Goal: Task Accomplishment & Management: Complete application form

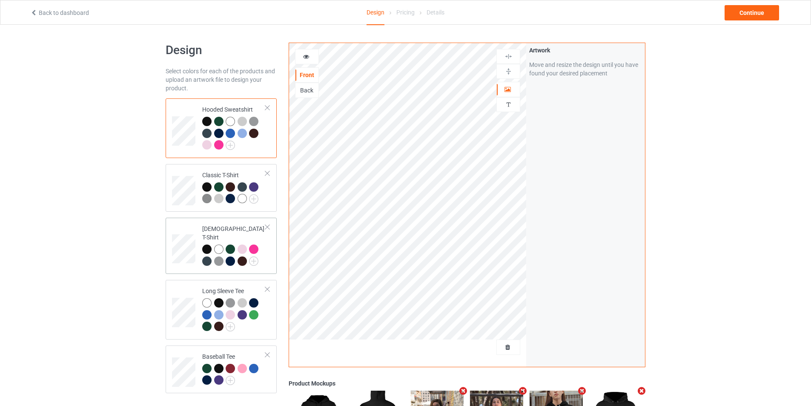
click at [267, 229] on div at bounding box center [267, 227] width 6 height 6
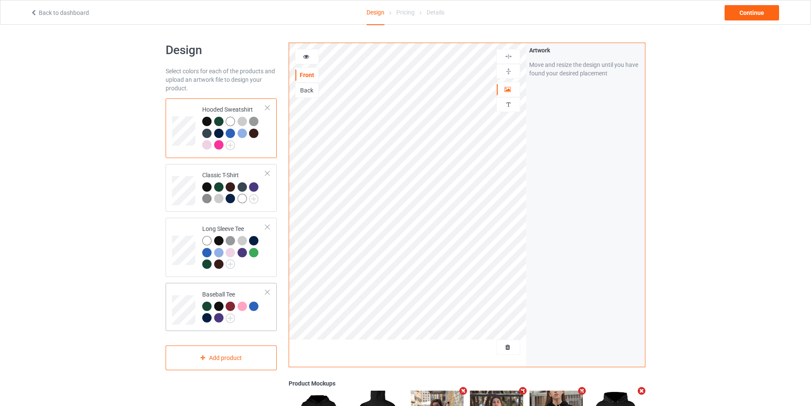
click at [267, 228] on div at bounding box center [267, 227] width 6 height 6
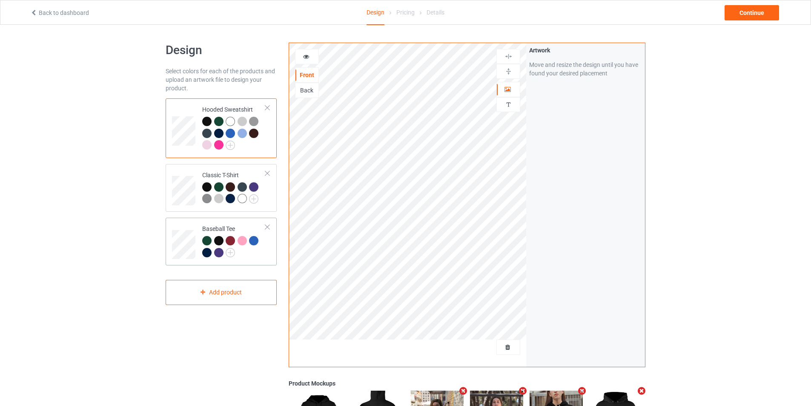
click at [267, 228] on div at bounding box center [267, 227] width 6 height 6
click at [269, 175] on div at bounding box center [267, 173] width 6 height 6
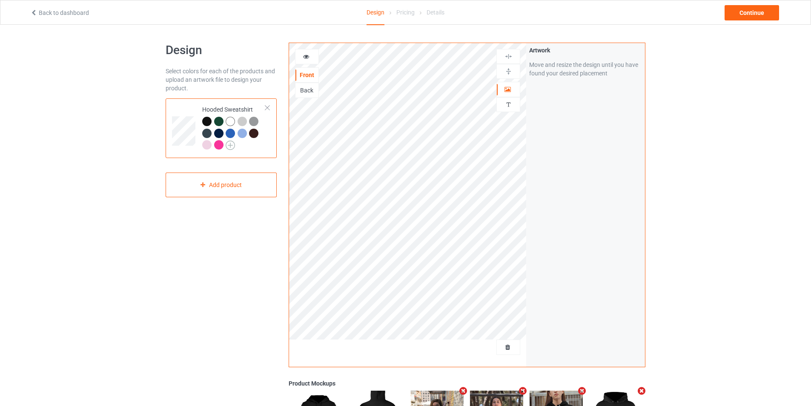
click at [233, 143] on img at bounding box center [230, 144] width 9 height 9
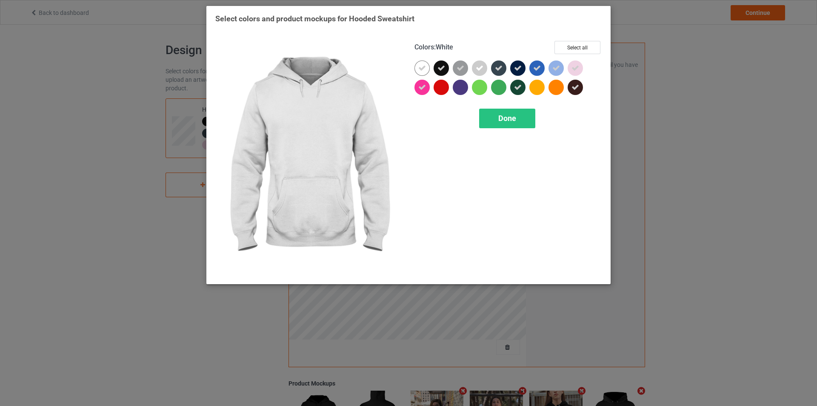
click at [415, 69] on div at bounding box center [422, 67] width 15 height 15
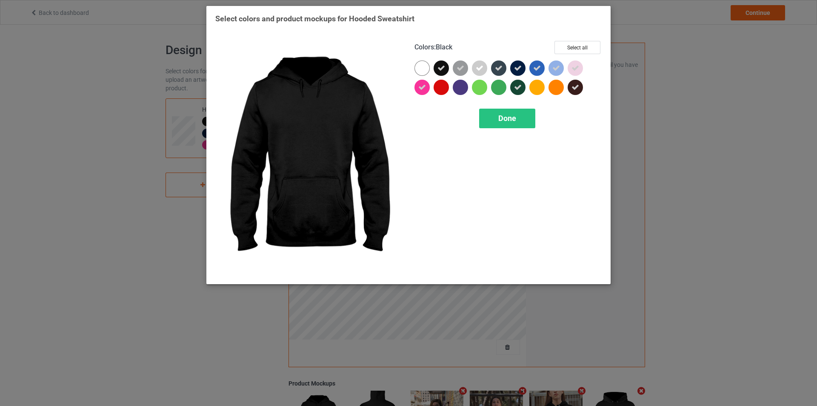
click at [439, 70] on icon at bounding box center [442, 68] width 8 height 8
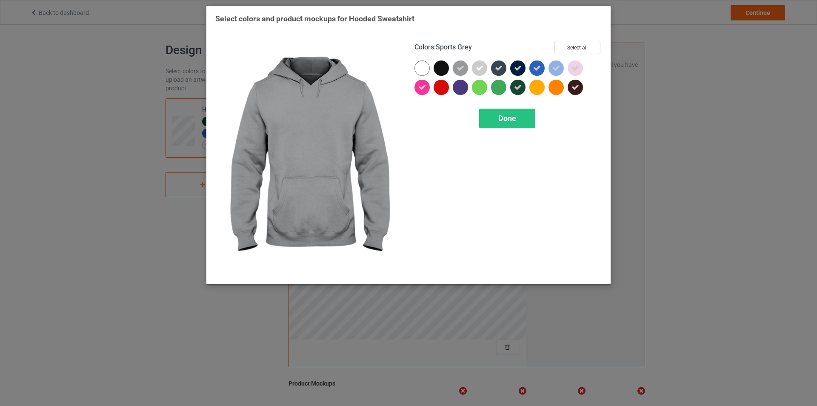
drag, startPoint x: 459, startPoint y: 67, endPoint x: 463, endPoint y: 69, distance: 4.8
click at [459, 68] on icon at bounding box center [461, 68] width 8 height 8
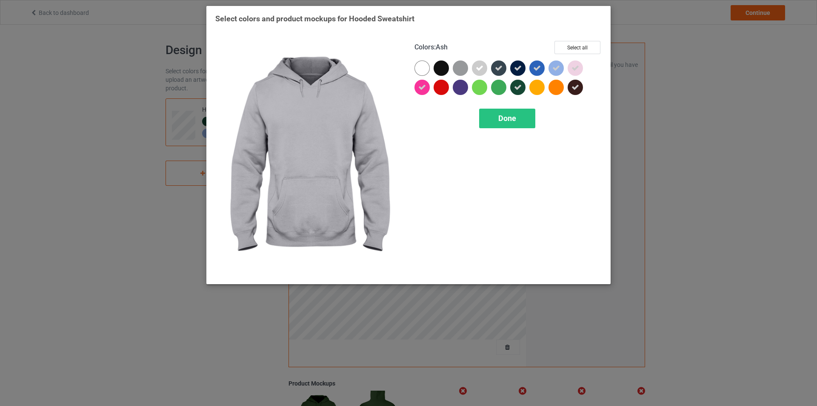
drag, startPoint x: 478, startPoint y: 69, endPoint x: 509, endPoint y: 69, distance: 31.5
click at [480, 69] on icon at bounding box center [480, 68] width 8 height 8
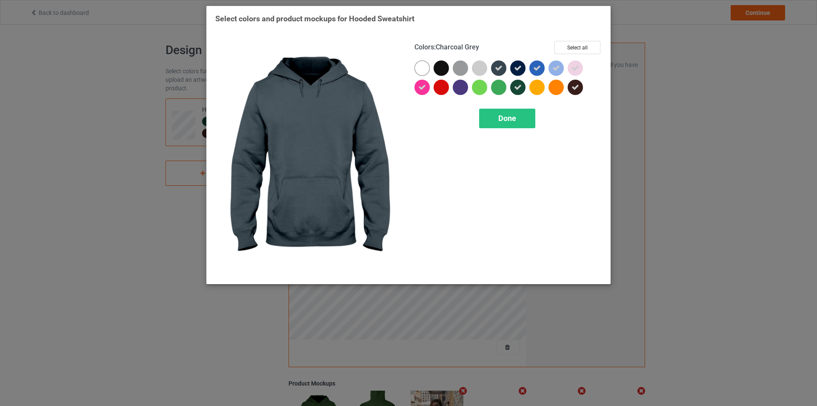
click at [510, 69] on div at bounding box center [508, 79] width 187 height 38
click at [495, 66] on icon at bounding box center [499, 68] width 8 height 8
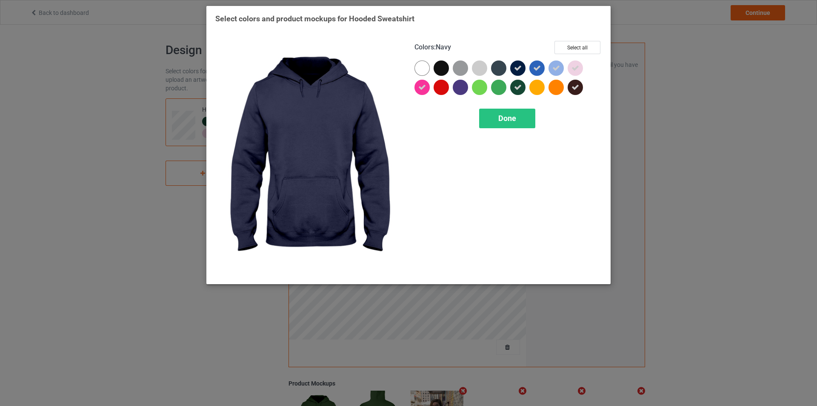
click at [524, 63] on div at bounding box center [517, 67] width 15 height 15
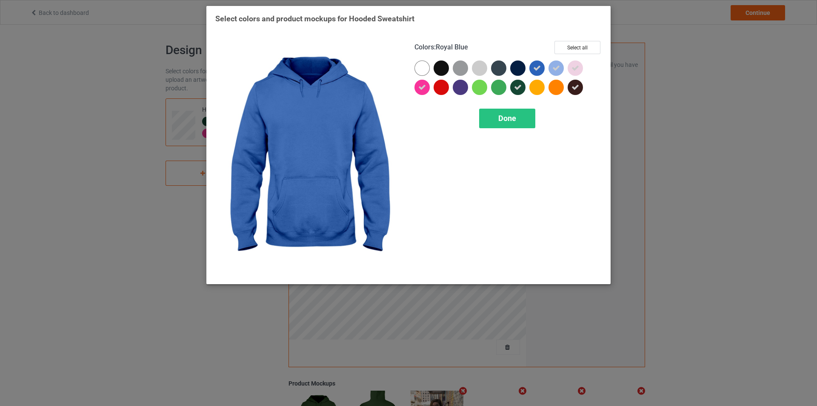
click at [537, 69] on icon at bounding box center [537, 68] width 8 height 8
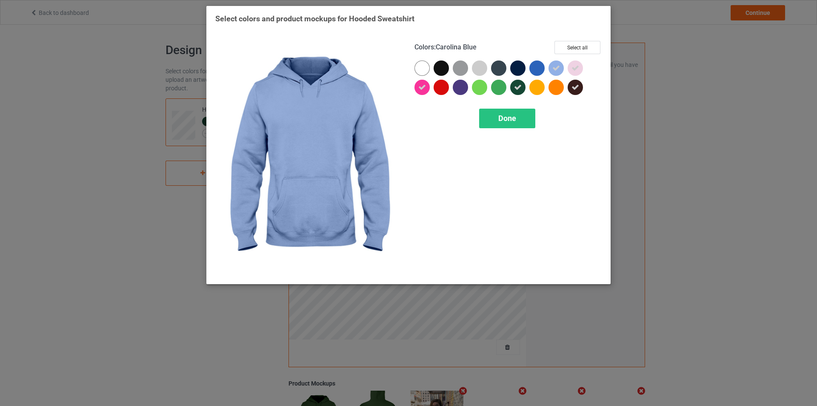
drag, startPoint x: 555, startPoint y: 68, endPoint x: 574, endPoint y: 66, distance: 19.3
click at [555, 68] on icon at bounding box center [556, 68] width 8 height 8
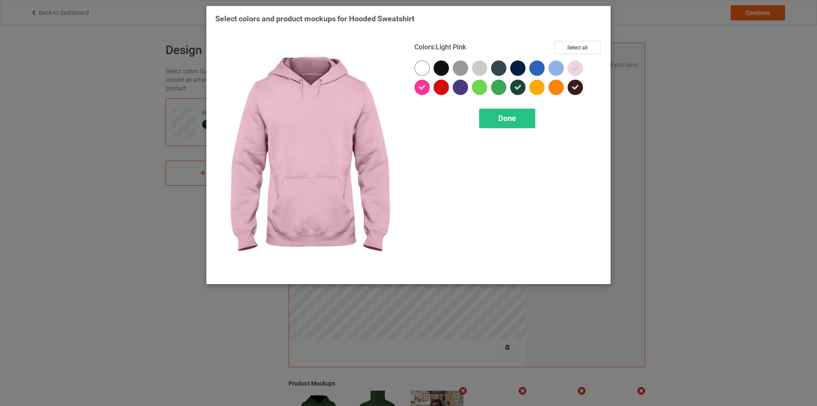
click at [577, 66] on icon at bounding box center [576, 68] width 8 height 8
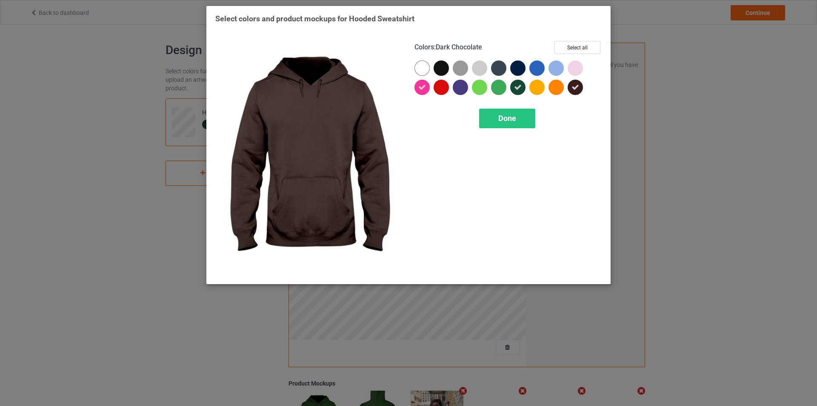
click at [576, 90] on icon at bounding box center [576, 87] width 8 height 8
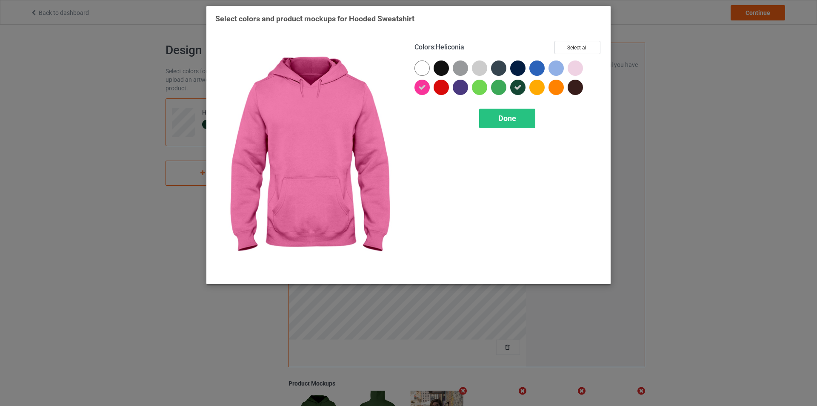
click at [424, 88] on icon at bounding box center [422, 87] width 8 height 8
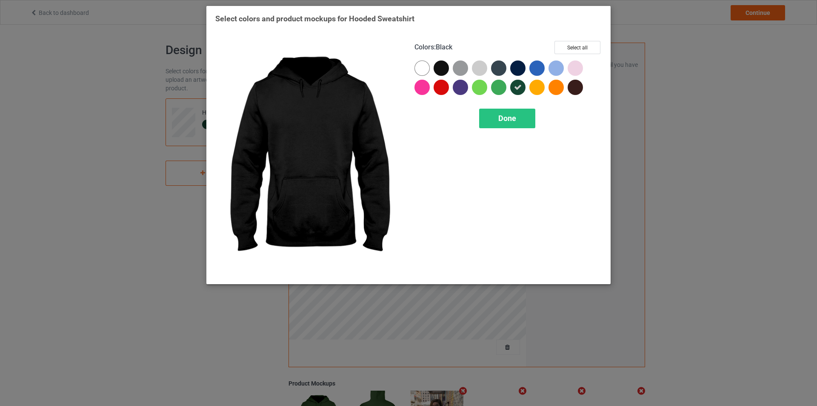
click at [440, 67] on div at bounding box center [441, 67] width 15 height 15
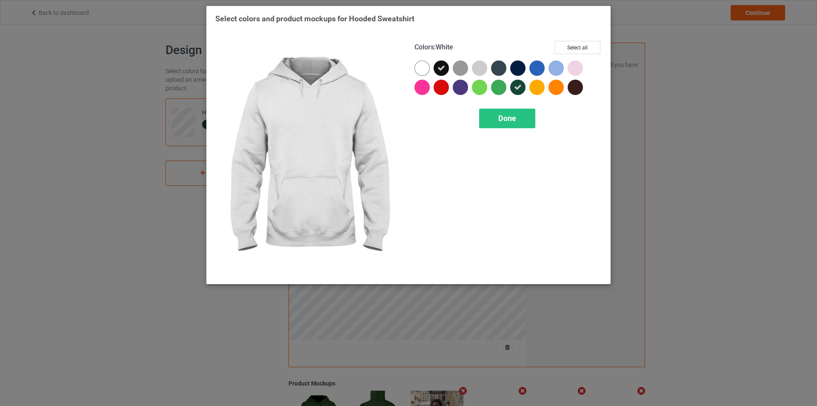
click at [418, 67] on div at bounding box center [422, 67] width 15 height 15
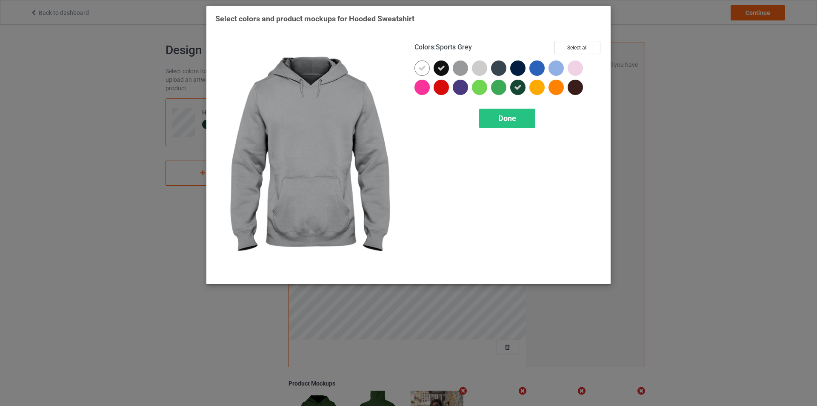
click at [464, 66] on div at bounding box center [460, 67] width 15 height 15
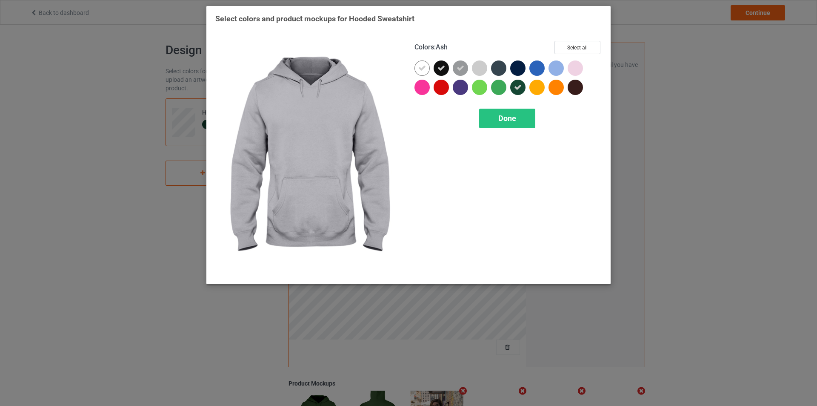
click at [486, 65] on div at bounding box center [479, 67] width 15 height 15
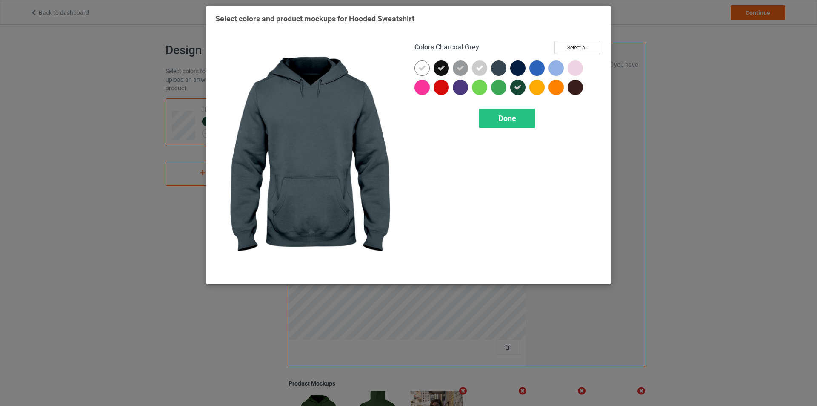
click at [502, 66] on div at bounding box center [498, 67] width 15 height 15
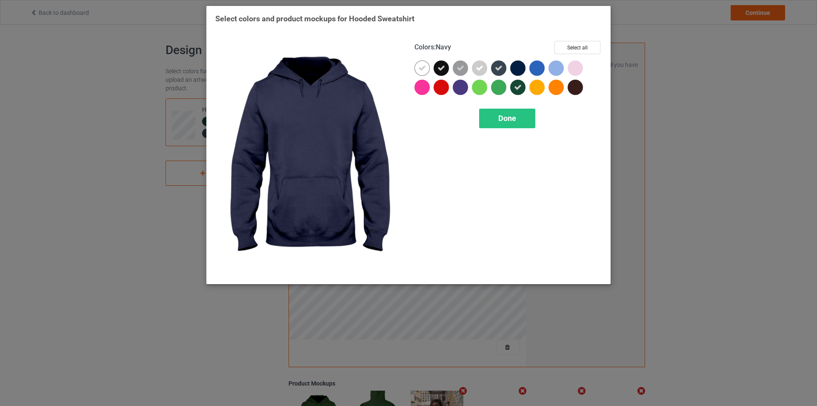
click at [515, 67] on div at bounding box center [517, 67] width 15 height 15
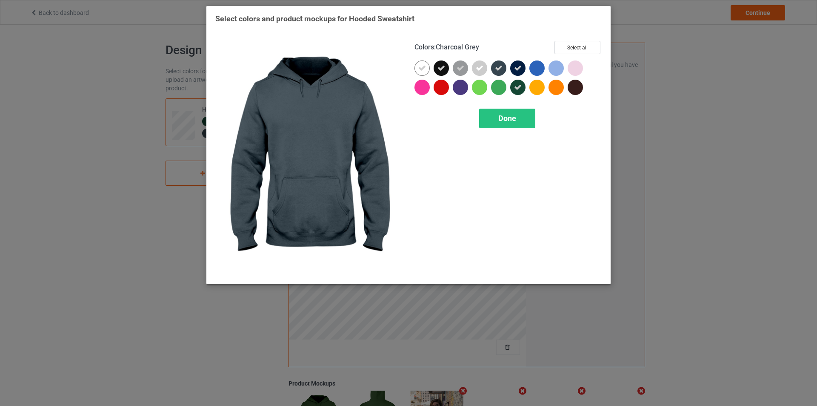
click at [498, 69] on icon at bounding box center [499, 68] width 8 height 8
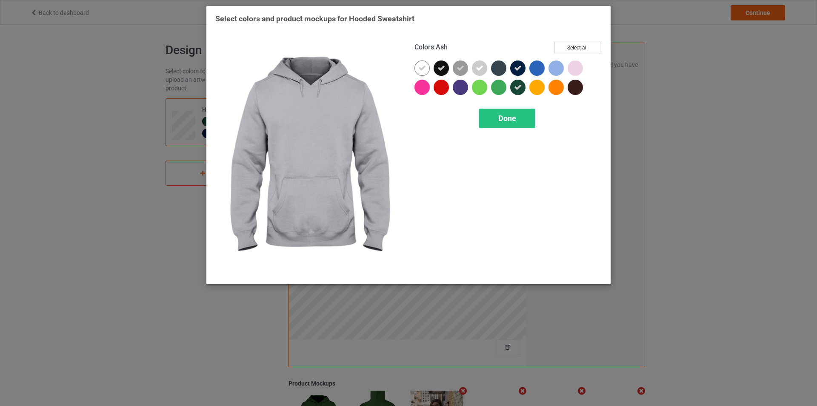
drag, startPoint x: 474, startPoint y: 67, endPoint x: 460, endPoint y: 67, distance: 14.0
click at [473, 67] on div at bounding box center [479, 67] width 15 height 15
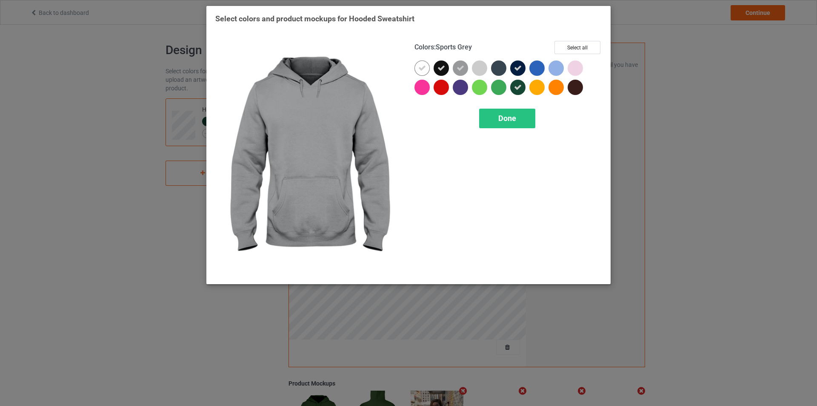
click at [458, 67] on icon at bounding box center [461, 68] width 8 height 8
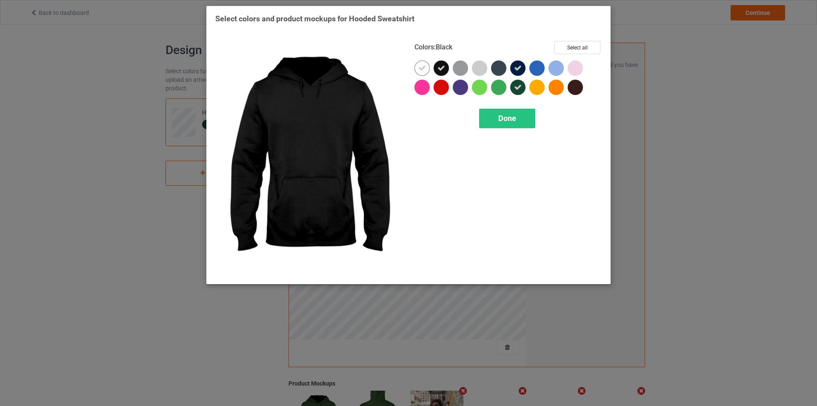
click at [440, 68] on icon at bounding box center [442, 68] width 8 height 8
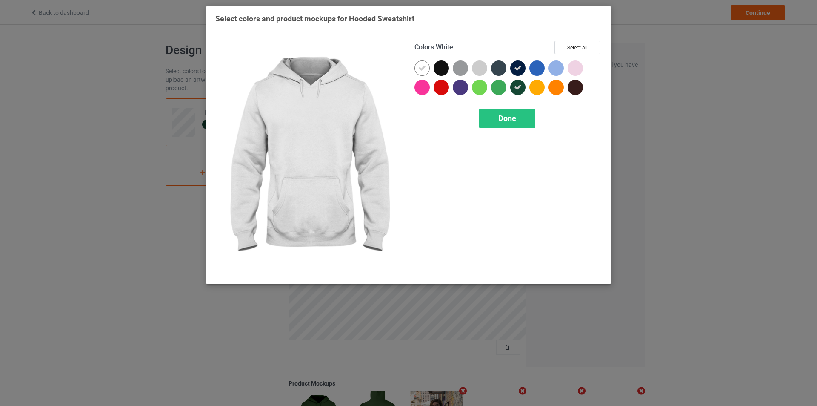
click at [414, 68] on div "Colors : White Select all Done" at bounding box center [508, 158] width 199 height 246
click at [424, 69] on icon at bounding box center [422, 68] width 8 height 8
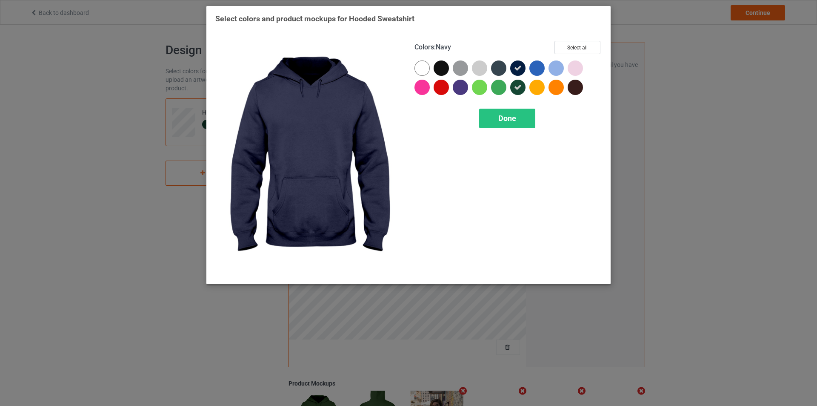
click at [518, 67] on icon at bounding box center [518, 68] width 8 height 8
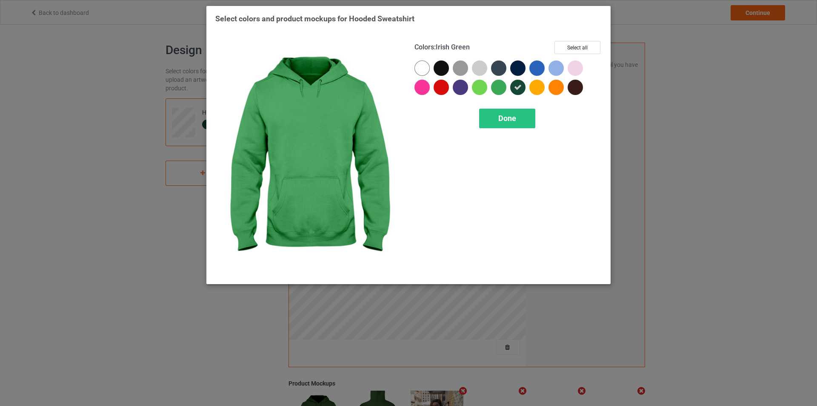
click at [498, 88] on div at bounding box center [498, 87] width 15 height 15
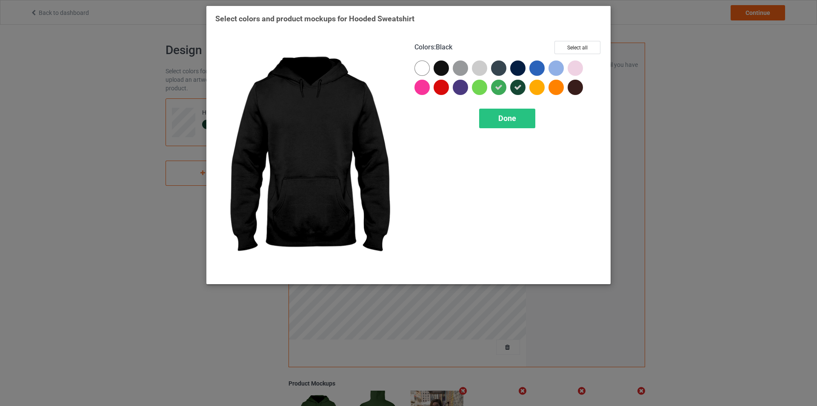
click at [440, 68] on div at bounding box center [441, 67] width 15 height 15
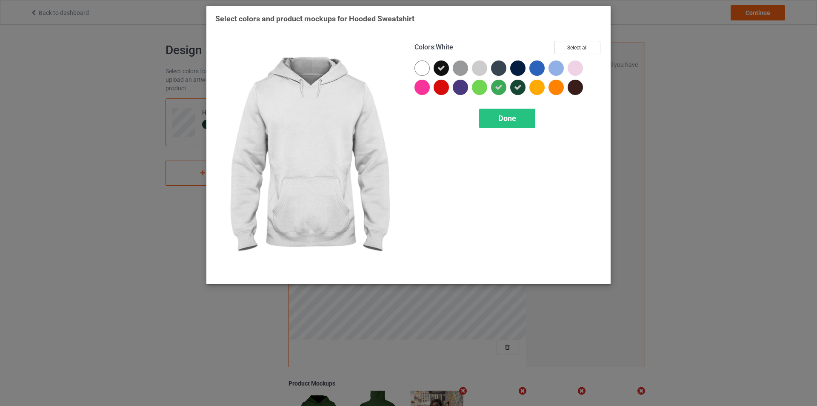
click at [425, 67] on div at bounding box center [422, 67] width 15 height 15
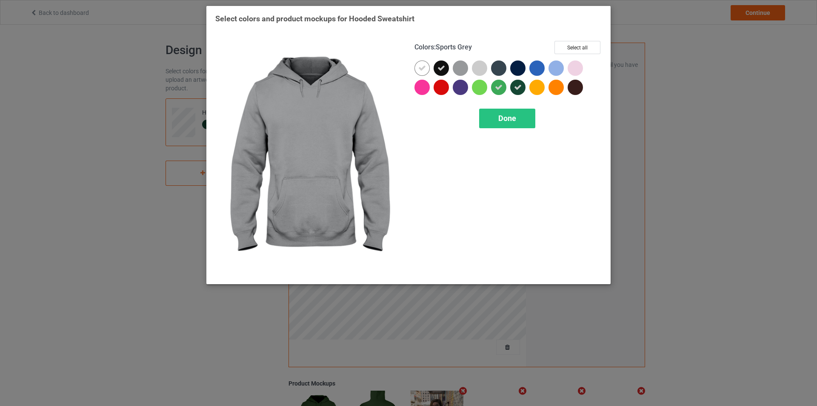
click at [467, 67] on div at bounding box center [460, 67] width 15 height 15
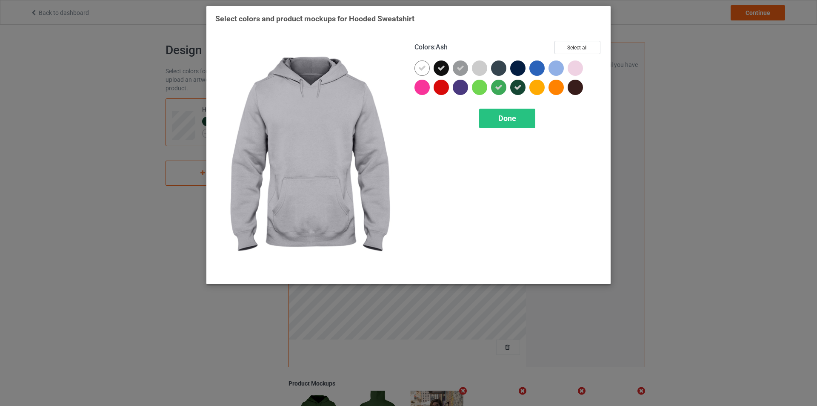
click at [481, 66] on div at bounding box center [479, 67] width 15 height 15
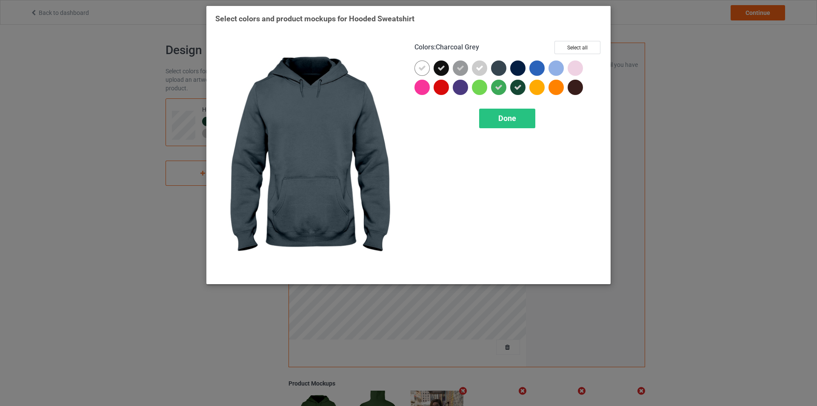
click at [499, 65] on div at bounding box center [498, 67] width 15 height 15
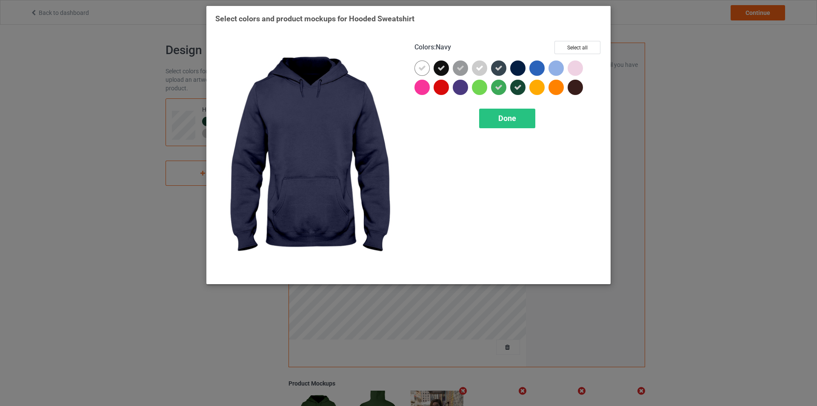
click at [520, 66] on div at bounding box center [517, 67] width 15 height 15
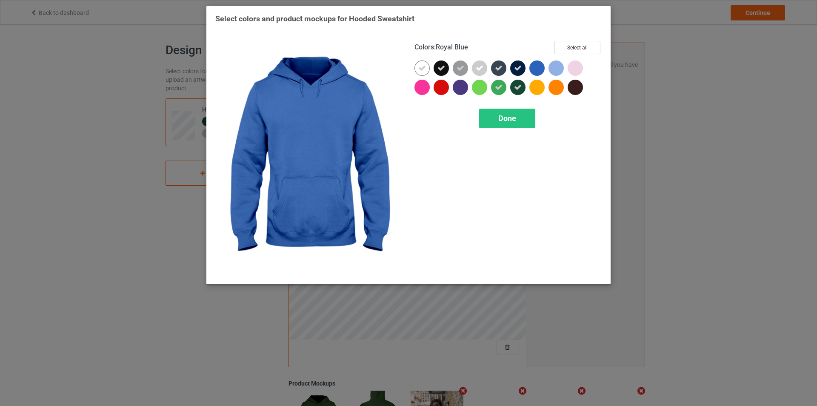
drag, startPoint x: 535, startPoint y: 67, endPoint x: 554, endPoint y: 67, distance: 18.7
click at [537, 67] on div at bounding box center [536, 67] width 15 height 15
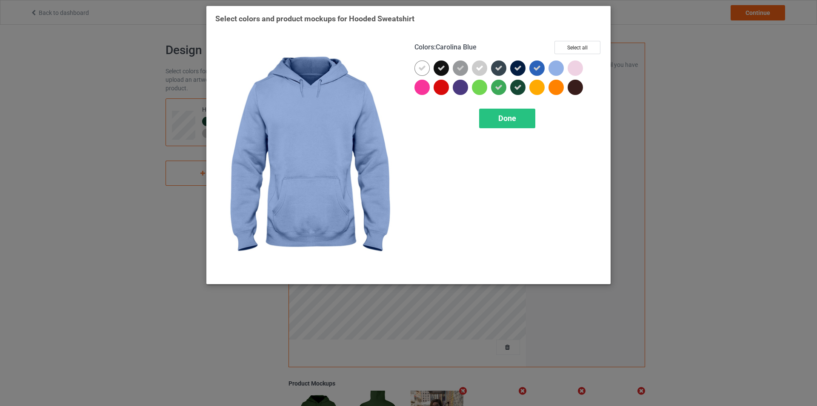
click at [555, 67] on div at bounding box center [556, 67] width 15 height 15
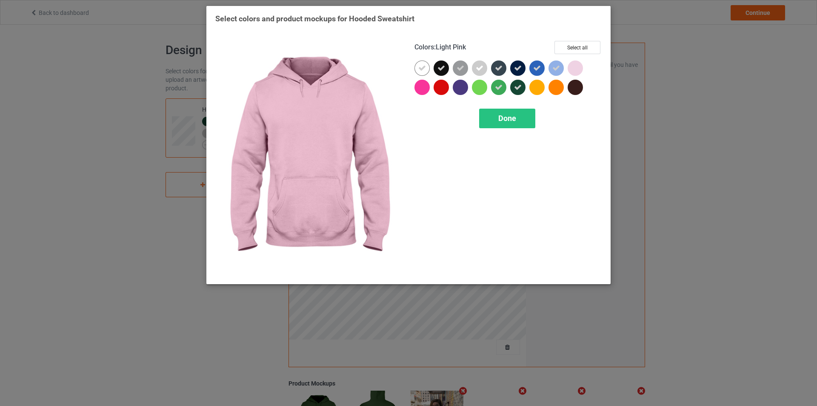
click at [577, 68] on div at bounding box center [575, 67] width 15 height 15
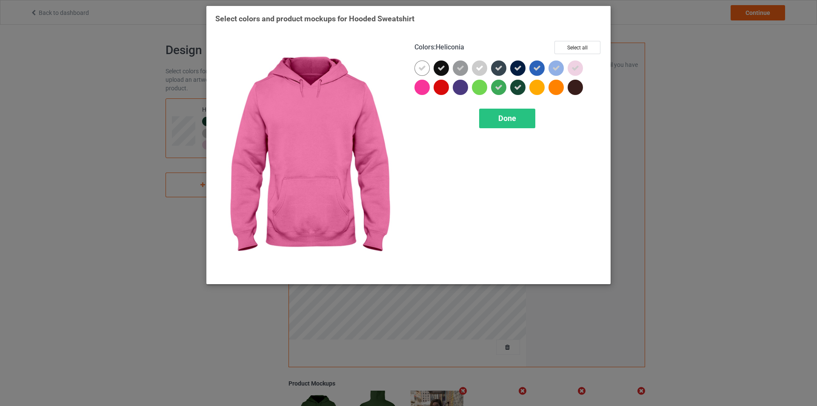
click at [418, 89] on div at bounding box center [422, 87] width 15 height 15
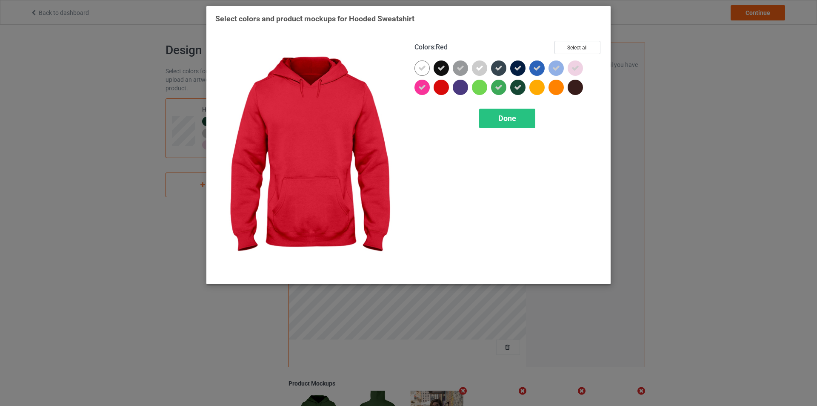
click at [449, 88] on div at bounding box center [441, 87] width 15 height 15
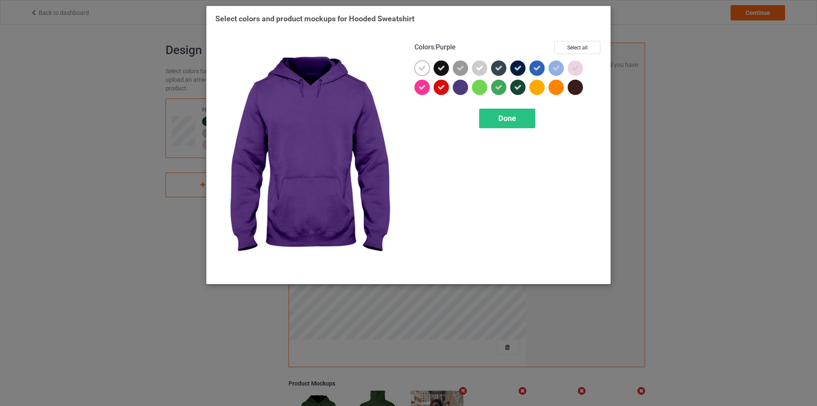
drag, startPoint x: 463, startPoint y: 87, endPoint x: 485, endPoint y: 87, distance: 22.6
click at [463, 87] on div at bounding box center [460, 87] width 15 height 15
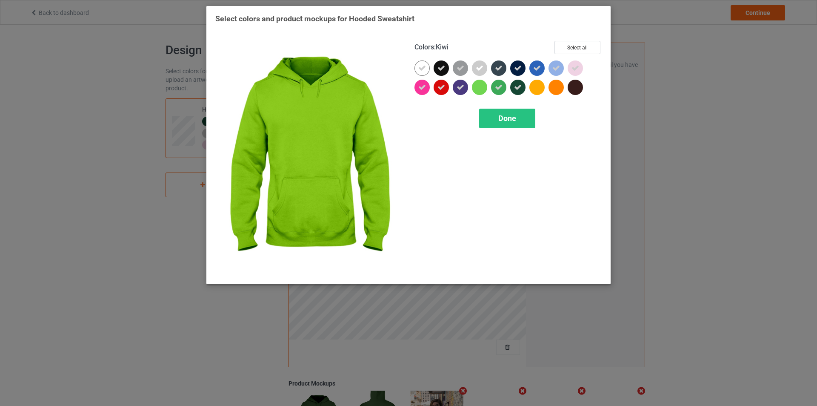
click at [486, 87] on div at bounding box center [479, 87] width 15 height 15
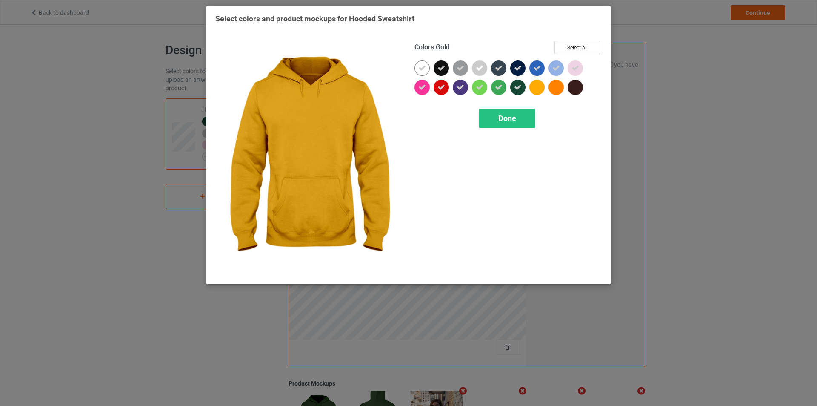
click at [540, 90] on div at bounding box center [536, 87] width 15 height 15
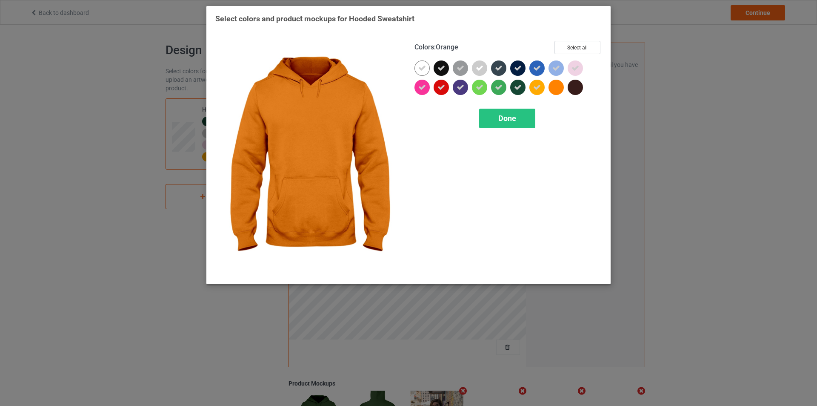
click at [562, 86] on div at bounding box center [556, 87] width 15 height 15
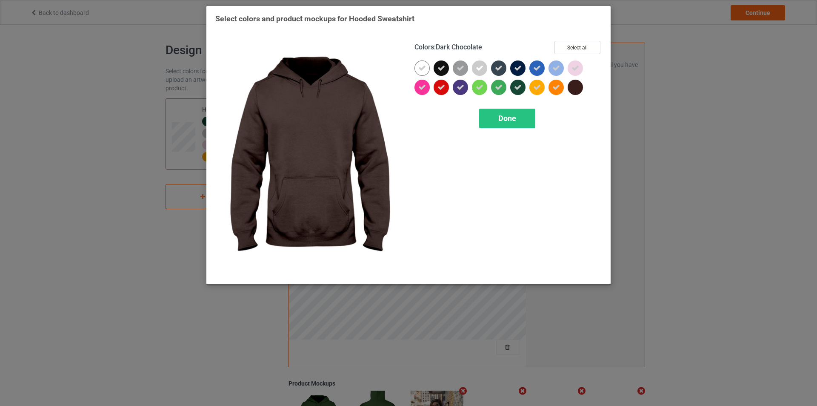
click at [576, 85] on div at bounding box center [575, 87] width 15 height 15
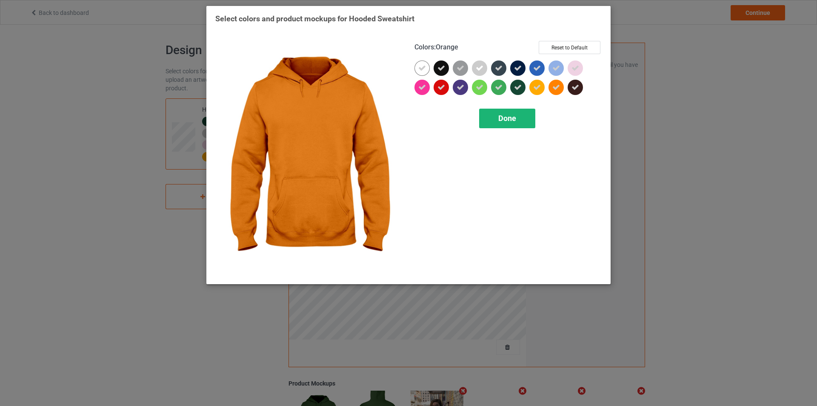
click at [504, 117] on span "Done" at bounding box center [507, 118] width 18 height 9
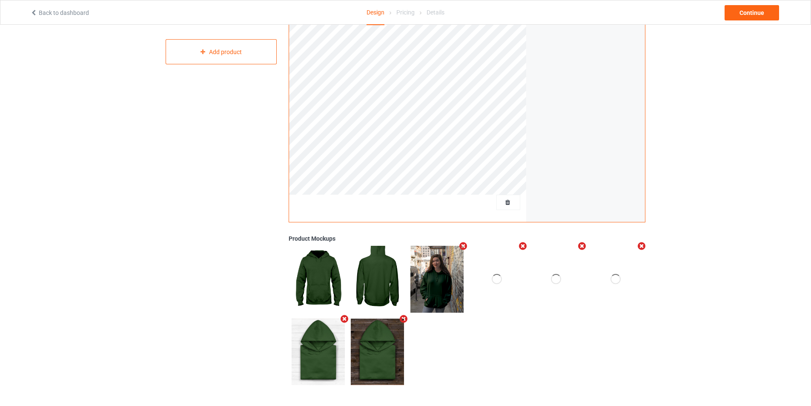
scroll to position [145, 0]
click at [743, 11] on div "Continue" at bounding box center [751, 12] width 54 height 15
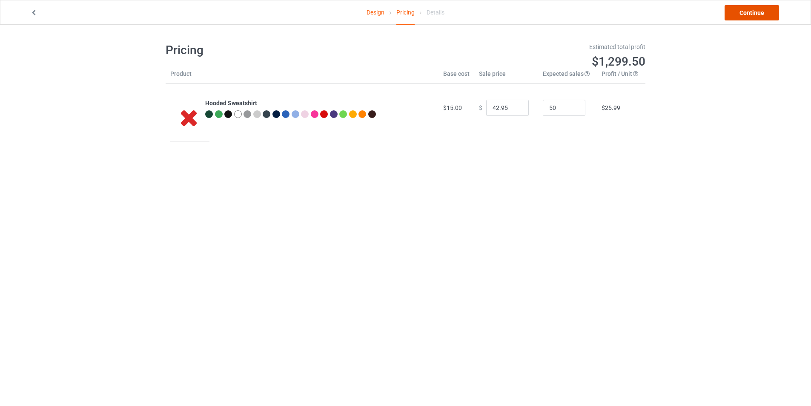
click at [754, 14] on link "Continue" at bounding box center [751, 12] width 54 height 15
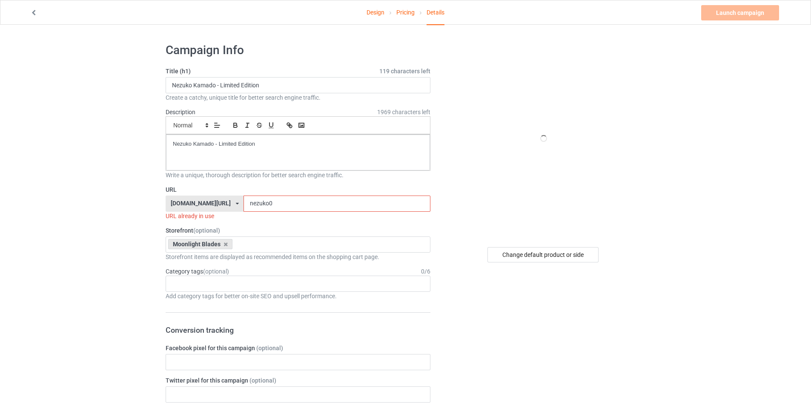
click at [276, 202] on input "nezuko0" at bounding box center [336, 203] width 186 height 16
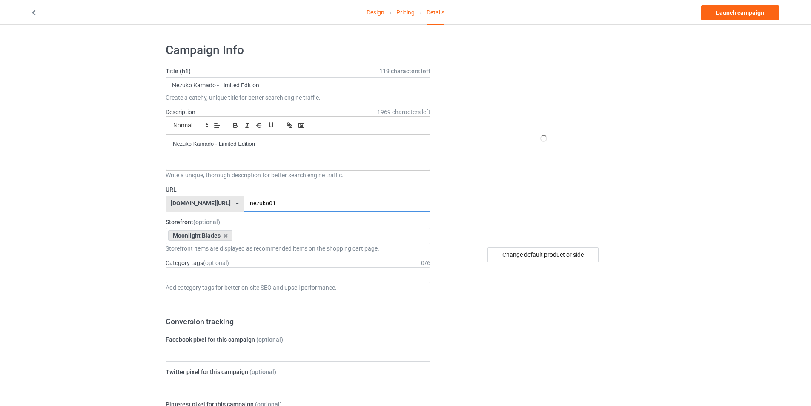
type input "nezuko01"
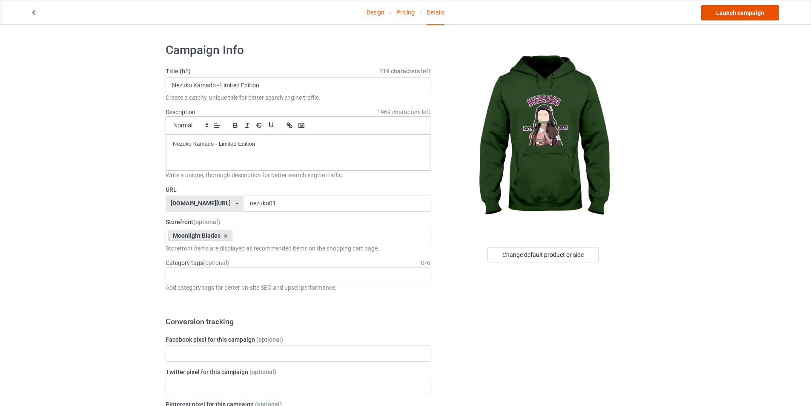
click at [735, 14] on link "Launch campaign" at bounding box center [740, 12] width 78 height 15
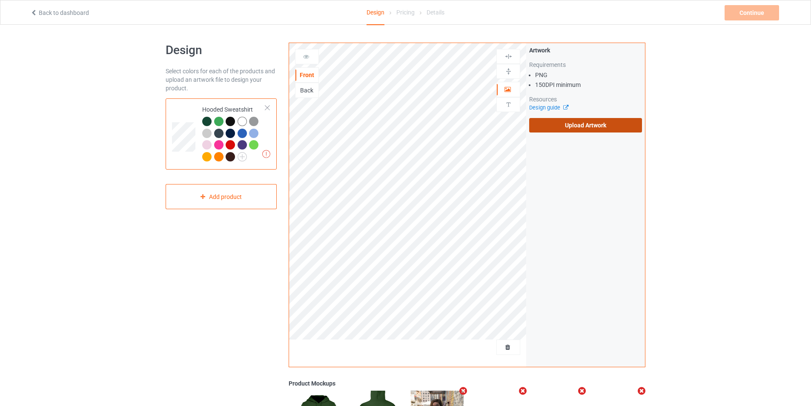
click at [574, 125] on label "Upload Artwork" at bounding box center [585, 125] width 113 height 14
click at [0, 0] on input "Upload Artwork" at bounding box center [0, 0] width 0 height 0
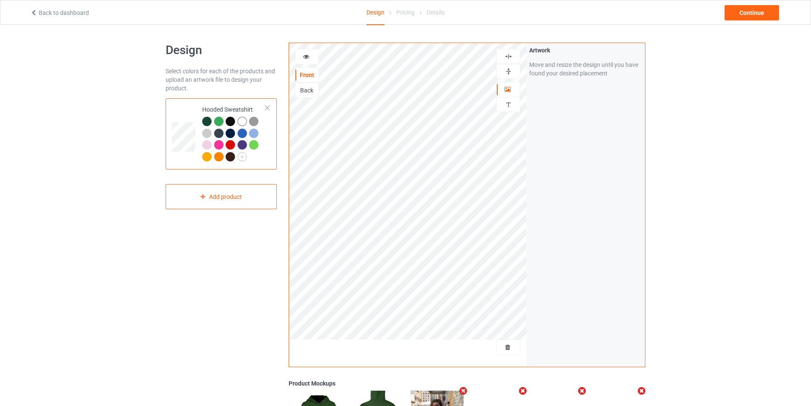
click at [558, 222] on div "Artwork Move and resize the design until you have found your desired placement" at bounding box center [585, 204] width 119 height 323
click at [511, 55] on img at bounding box center [508, 56] width 8 height 8
click at [683, 235] on div "Design Select colors for each of the products and upload an artwork file to des…" at bounding box center [405, 288] width 811 height 526
click at [542, 237] on div "Artwork Move and resize the design until you have found your desired placement" at bounding box center [585, 204] width 119 height 323
click at [755, 15] on div "Continue" at bounding box center [751, 12] width 54 height 15
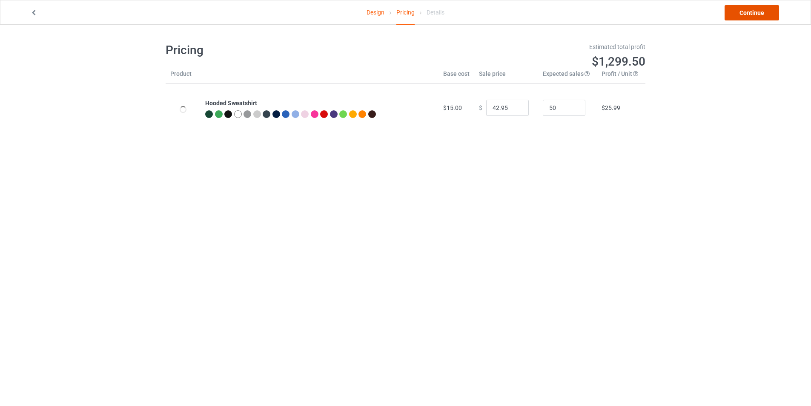
click at [756, 13] on link "Continue" at bounding box center [751, 12] width 54 height 15
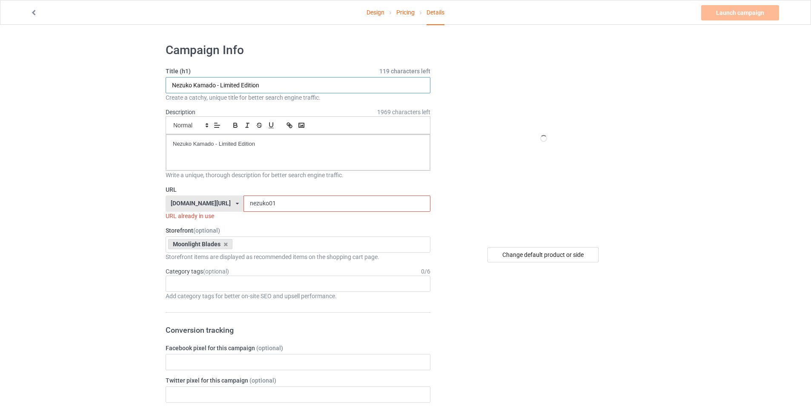
click at [316, 92] on input "Nezuko Kamado - Limited Edition" at bounding box center [298, 85] width 265 height 16
paste input "Minimalist faceless anime character illustration of [PERSON_NAME], clean vector…"
click at [280, 88] on input "Nezuko Kamado - Limited Edition" at bounding box center [298, 85] width 265 height 16
paste input "1. [PERSON_NAME]"
type input "1. [PERSON_NAME]"
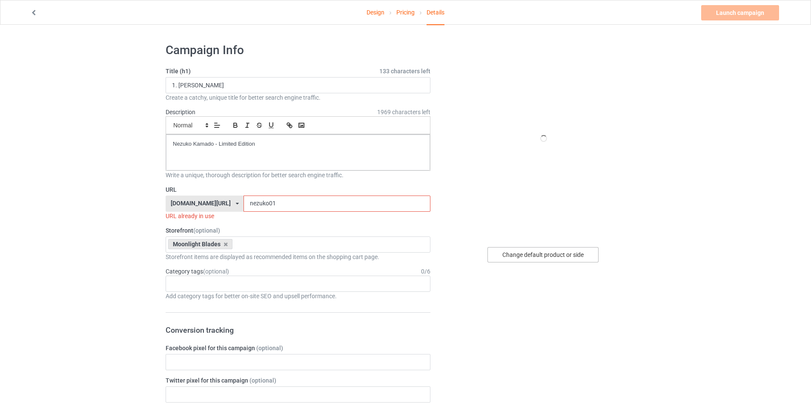
click at [537, 253] on div "Change default product or side" at bounding box center [542, 254] width 111 height 15
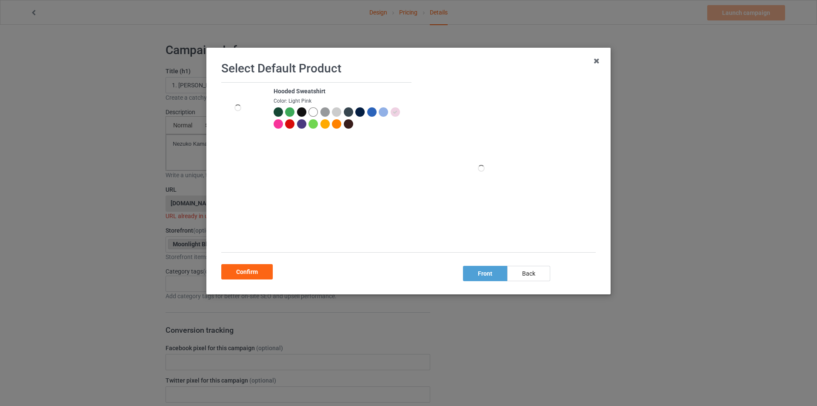
click at [275, 112] on div at bounding box center [278, 111] width 9 height 9
click at [245, 271] on div "Confirm" at bounding box center [246, 271] width 51 height 15
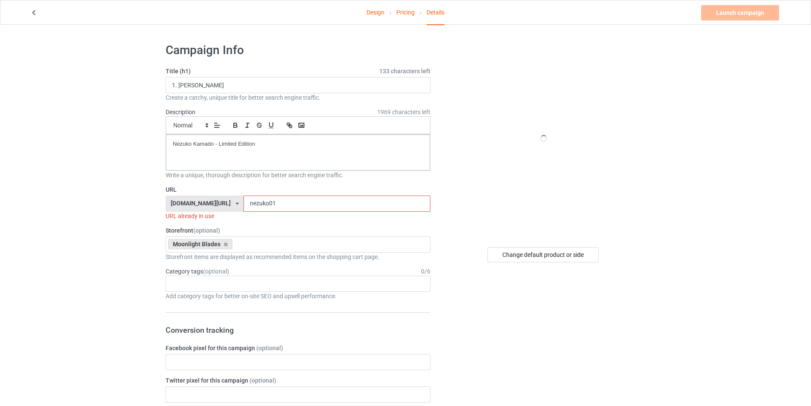
click at [273, 203] on input "nezuko01" at bounding box center [336, 203] width 186 height 16
paste input "1. Tanjiro Kamado"
click at [243, 201] on input "1. Tanjiro Kamado" at bounding box center [336, 203] width 186 height 16
drag, startPoint x: 285, startPoint y: 205, endPoint x: 248, endPoint y: 203, distance: 37.1
click at [248, 203] on input "Tanjiro Kama" at bounding box center [336, 203] width 186 height 16
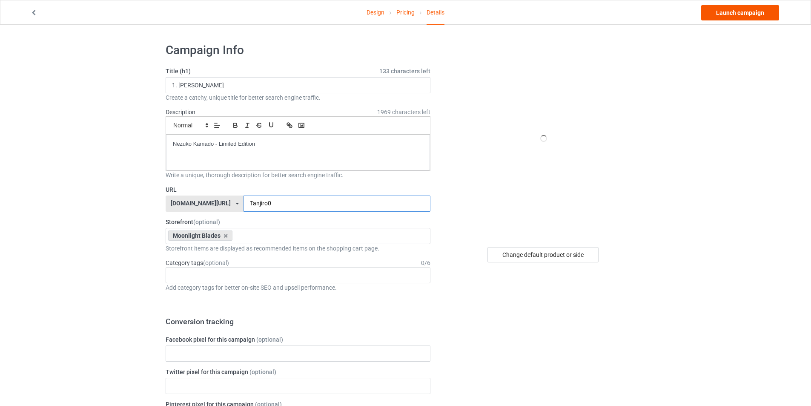
type input "Tanjiro0"
click at [745, 17] on link "Launch campaign" at bounding box center [740, 12] width 78 height 15
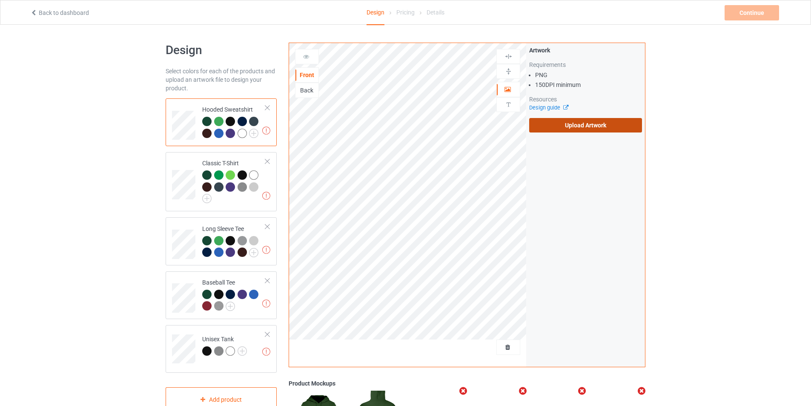
click at [584, 123] on label "Upload Artwork" at bounding box center [585, 125] width 113 height 14
click at [0, 0] on input "Upload Artwork" at bounding box center [0, 0] width 0 height 0
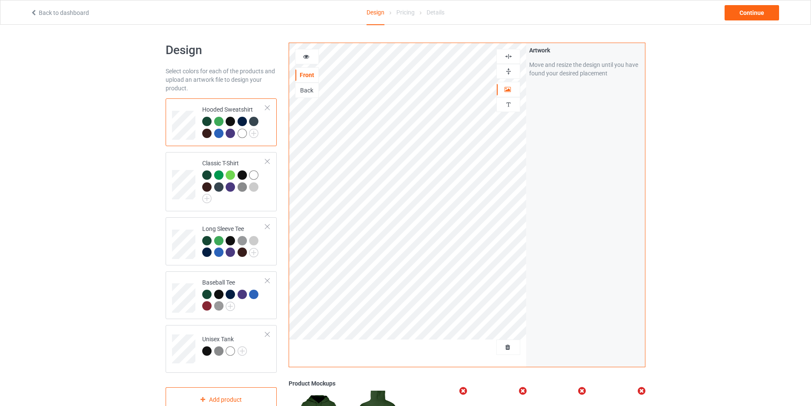
click at [512, 66] on div at bounding box center [508, 71] width 24 height 15
drag, startPoint x: 505, startPoint y: 77, endPoint x: 506, endPoint y: 72, distance: 5.3
click at [506, 77] on div at bounding box center [508, 71] width 24 height 15
click at [509, 56] on img at bounding box center [508, 56] width 8 height 8
click at [513, 56] on div at bounding box center [508, 56] width 23 height 8
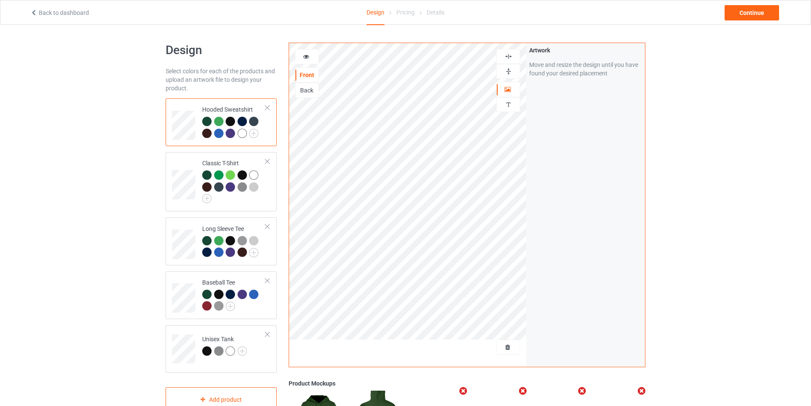
click at [513, 56] on div at bounding box center [508, 56] width 23 height 8
click at [585, 170] on div "Artwork Move and resize the design until you have found your desired placement" at bounding box center [585, 204] width 119 height 323
click at [542, 215] on div "Artwork Move and resize the design until you have found your desired placement" at bounding box center [585, 204] width 119 height 323
click at [509, 72] on img at bounding box center [508, 71] width 8 height 8
click at [510, 59] on img at bounding box center [508, 56] width 8 height 8
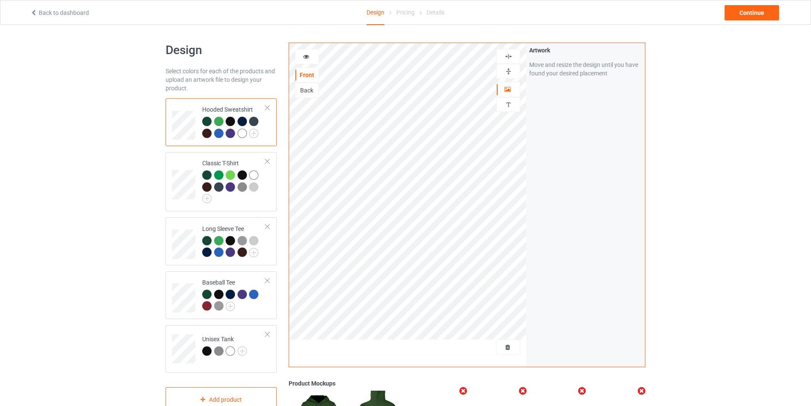
click at [585, 180] on div "Artwork Move and resize the design until you have found your desired placement" at bounding box center [585, 204] width 119 height 323
click at [755, 14] on div "Continue" at bounding box center [751, 12] width 54 height 15
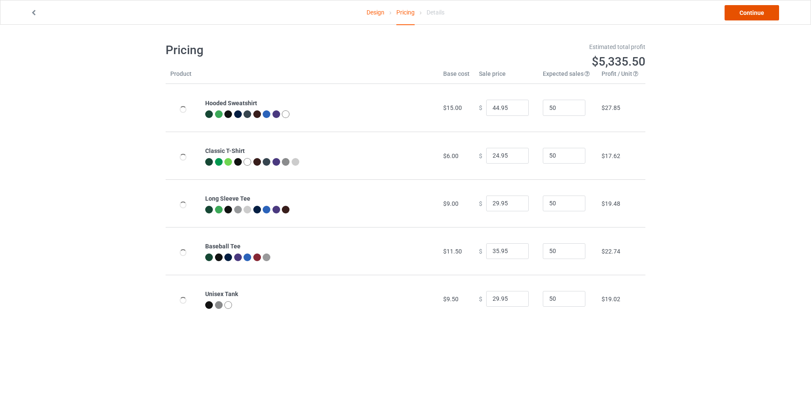
click at [758, 9] on link "Continue" at bounding box center [751, 12] width 54 height 15
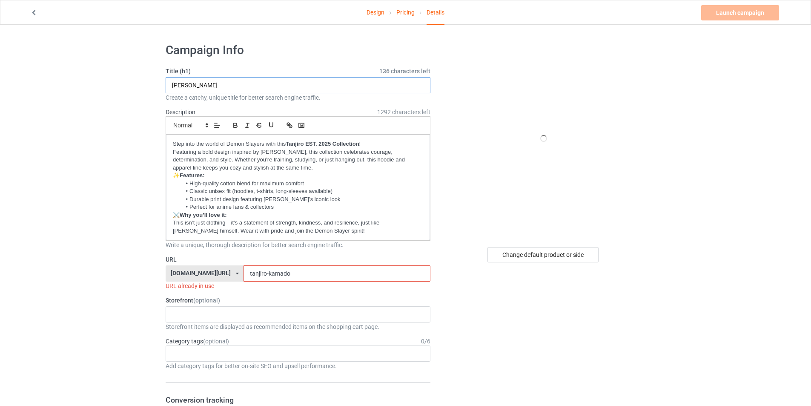
click at [228, 86] on input "[PERSON_NAME]" at bounding box center [298, 85] width 265 height 16
paste input "Zenitsu Agatsuma"
type input "Zenitsu Agatsuma - Limited Edition"
click at [283, 210] on div "Step into the world of Demon Slayers with this Tanjiro EST. 2025 Collection ! F…" at bounding box center [298, 187] width 264 height 106
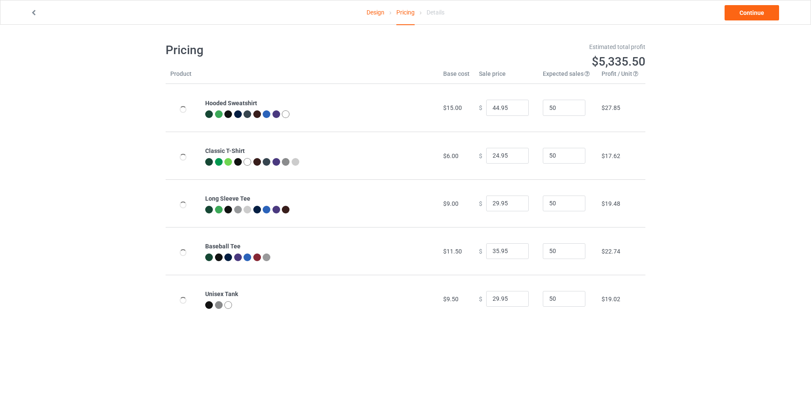
click at [32, 12] on icon at bounding box center [33, 12] width 7 height 6
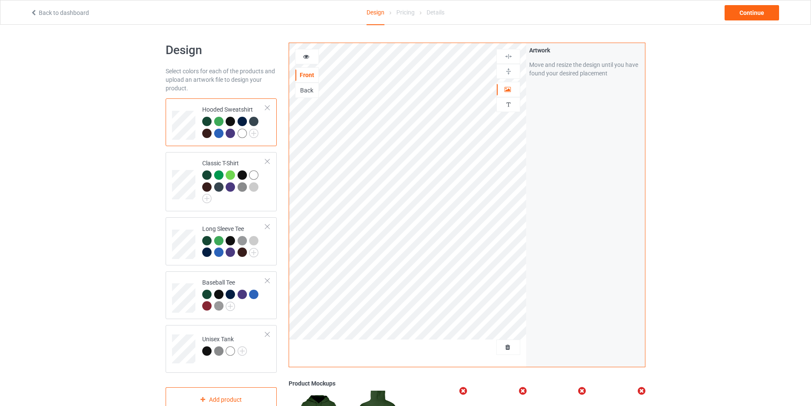
click at [39, 16] on link "Back to dashboard" at bounding box center [59, 12] width 59 height 7
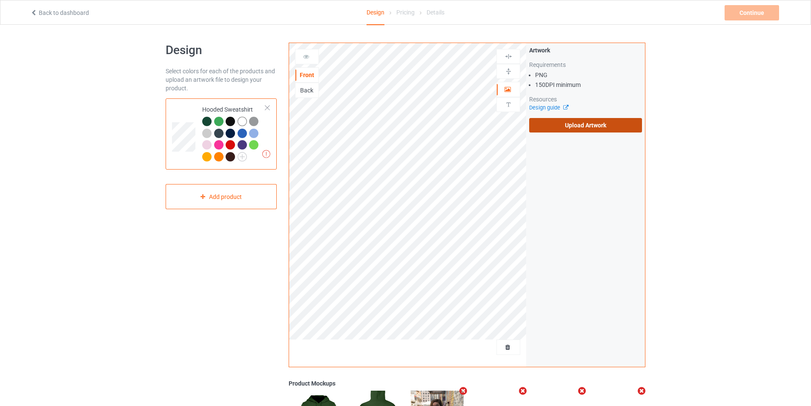
click at [575, 127] on label "Upload Artwork" at bounding box center [585, 125] width 113 height 14
click at [0, 0] on input "Upload Artwork" at bounding box center [0, 0] width 0 height 0
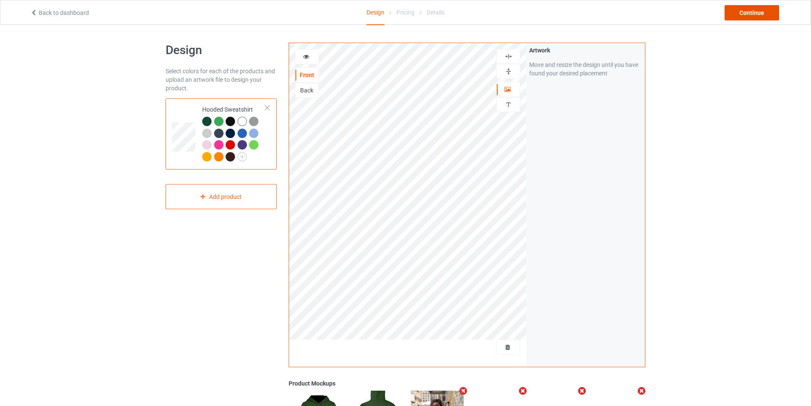
click at [751, 11] on div "Continue" at bounding box center [751, 12] width 54 height 15
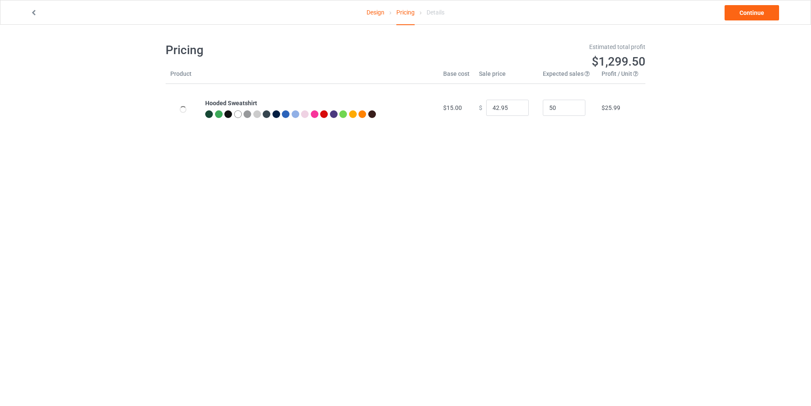
click at [377, 14] on link "Design" at bounding box center [375, 12] width 18 height 24
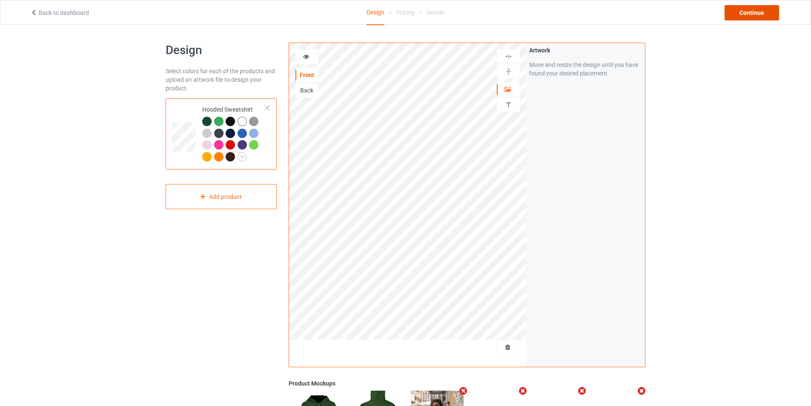
click at [743, 17] on div "Continue" at bounding box center [751, 12] width 54 height 15
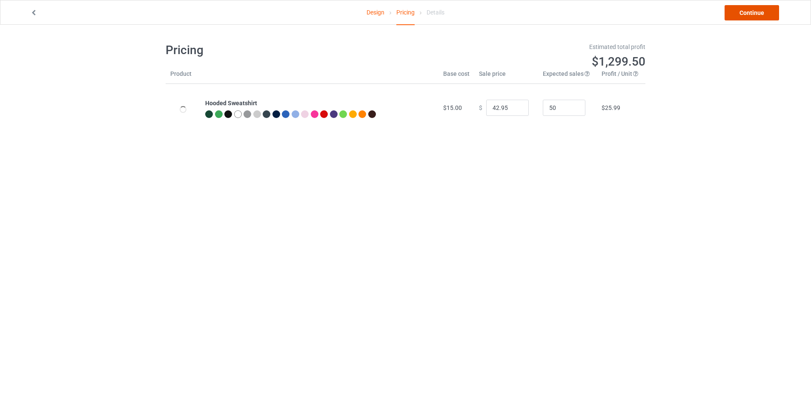
click at [743, 17] on link "Continue" at bounding box center [751, 12] width 54 height 15
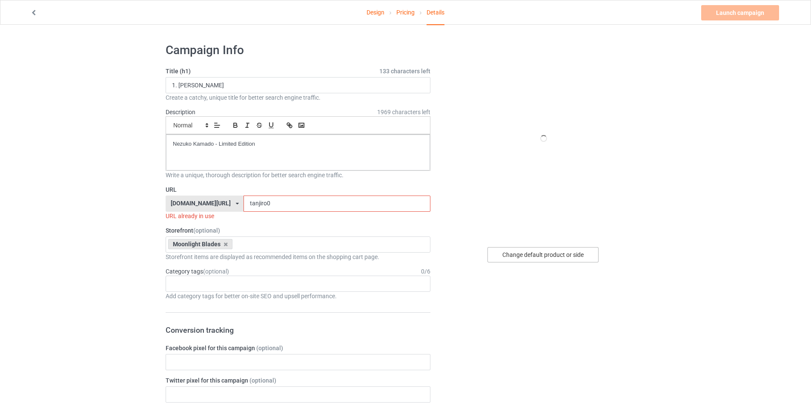
click at [541, 252] on div "Change default product or side" at bounding box center [542, 254] width 111 height 15
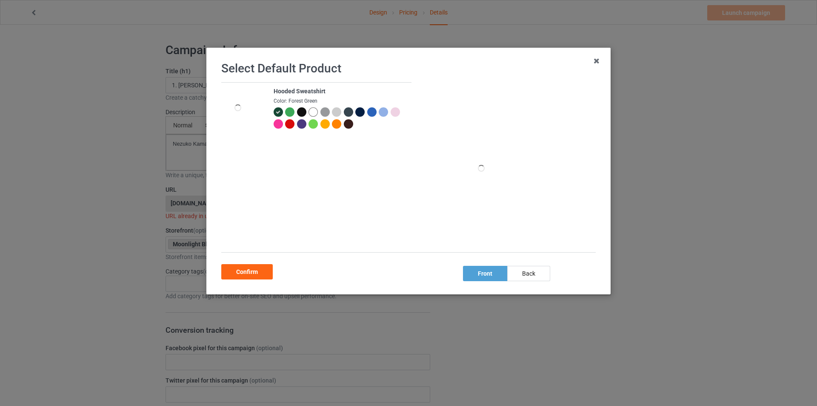
click at [359, 113] on div at bounding box center [359, 111] width 9 height 9
click at [253, 269] on div "Confirm" at bounding box center [246, 271] width 51 height 15
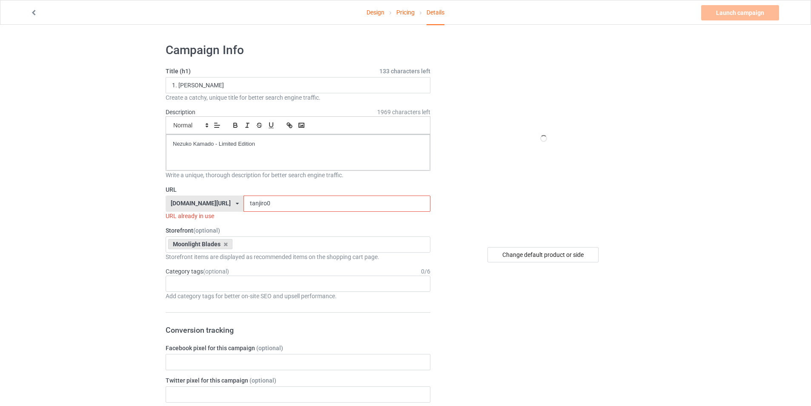
click at [263, 204] on input "tanjiro0" at bounding box center [336, 203] width 186 height 16
drag, startPoint x: 232, startPoint y: 86, endPoint x: 145, endPoint y: 85, distance: 86.8
paste input "Limited Edition"
drag, startPoint x: 242, startPoint y: 154, endPoint x: 98, endPoint y: 152, distance: 143.9
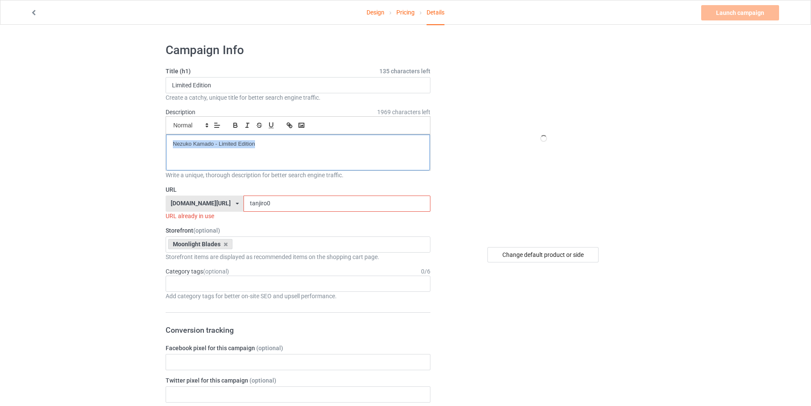
click at [171, 84] on input "Limited Edition" at bounding box center [298, 85] width 265 height 16
paste input "Zenitsu Agatsuma"
type input "Zenitsu Agatsuma - Limited Edition"
drag, startPoint x: 288, startPoint y: 206, endPoint x: 192, endPoint y: 203, distance: 96.2
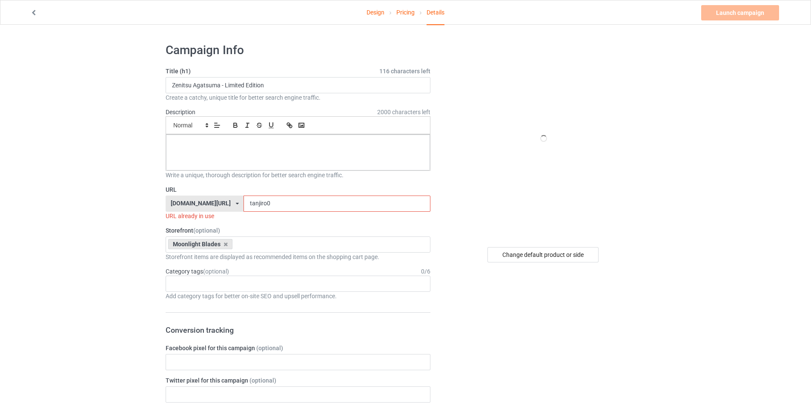
click at [192, 203] on div "teechip.com/ teechip.com/ 587d0d41cee36fd012c64a69 tanjiro0" at bounding box center [298, 203] width 265 height 16
paste input "[PERSON_NAME]"
drag, startPoint x: 282, startPoint y: 203, endPoint x: 247, endPoint y: 203, distance: 34.9
click at [247, 203] on input "[PERSON_NAME]" at bounding box center [336, 203] width 186 height 16
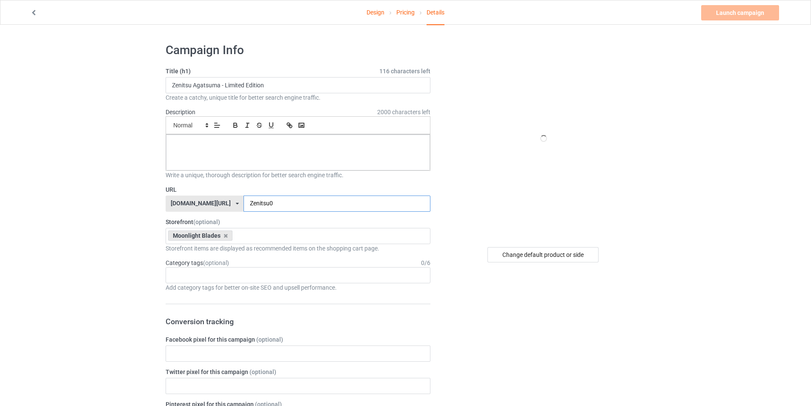
type input "Zenitsu0"
click at [236, 150] on div at bounding box center [298, 152] width 264 height 36
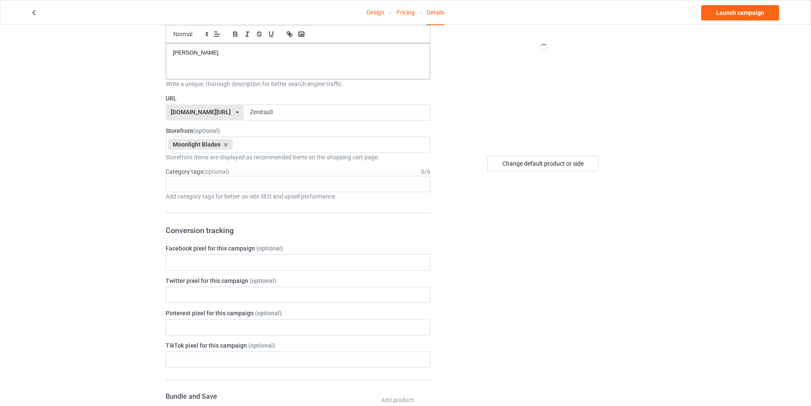
scroll to position [128, 0]
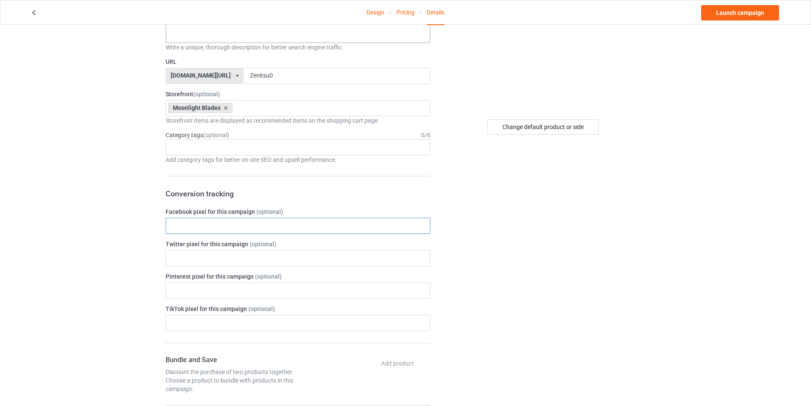
click at [244, 222] on input "text" at bounding box center [298, 225] width 265 height 16
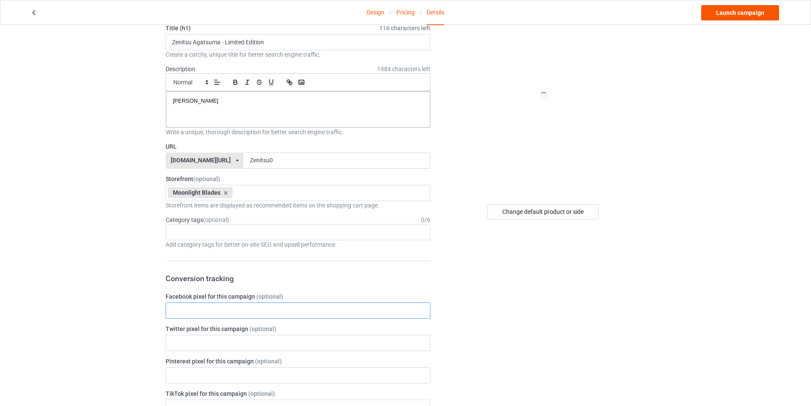
scroll to position [43, 0]
click at [737, 11] on link "Launch campaign" at bounding box center [740, 12] width 78 height 15
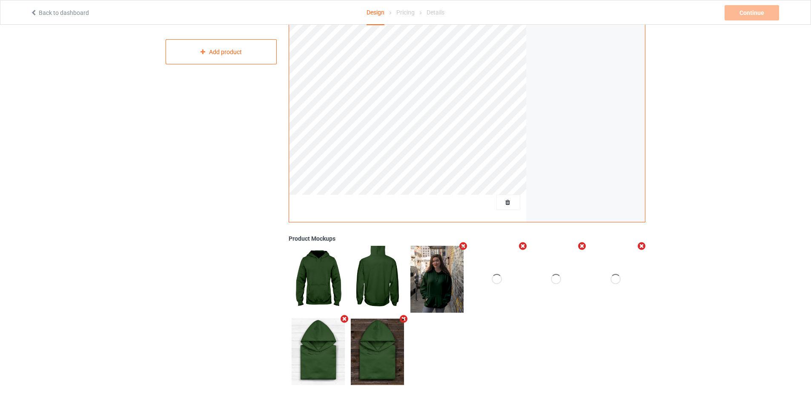
scroll to position [145, 0]
click at [463, 247] on icon "Remove mockup" at bounding box center [463, 245] width 11 height 9
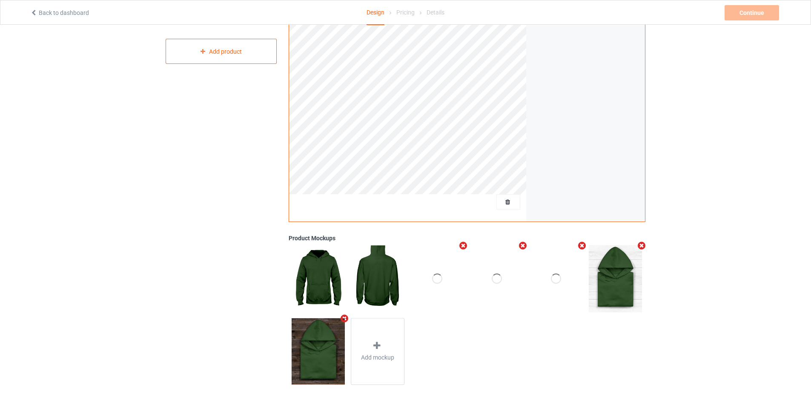
click at [463, 244] on icon "Remove mockup" at bounding box center [463, 245] width 11 height 9
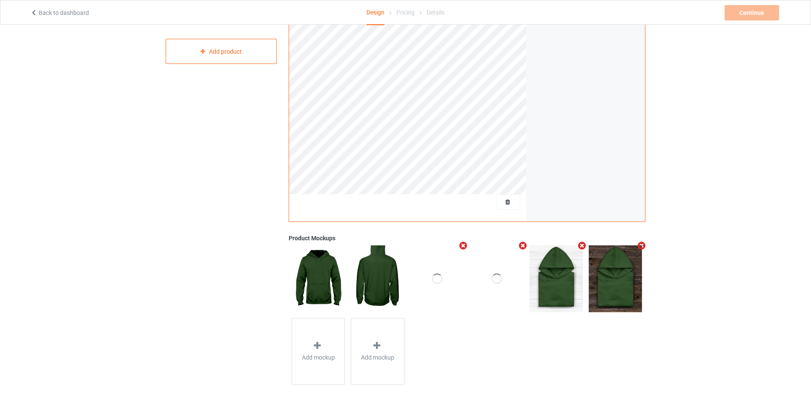
click at [464, 245] on icon "Remove mockup" at bounding box center [463, 245] width 11 height 9
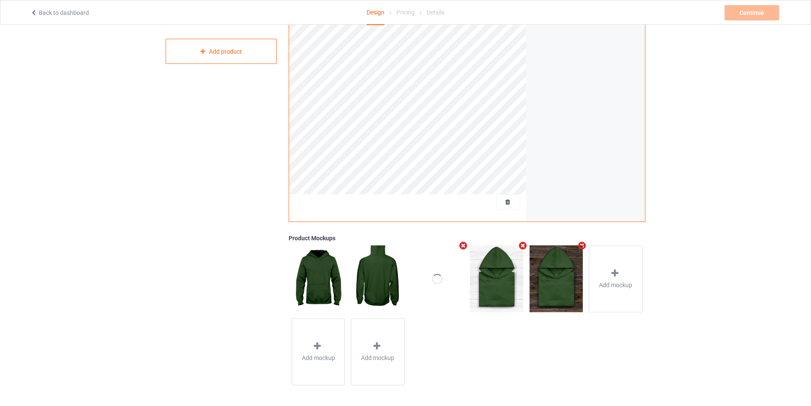
click at [463, 247] on icon "Remove mockup" at bounding box center [463, 245] width 11 height 9
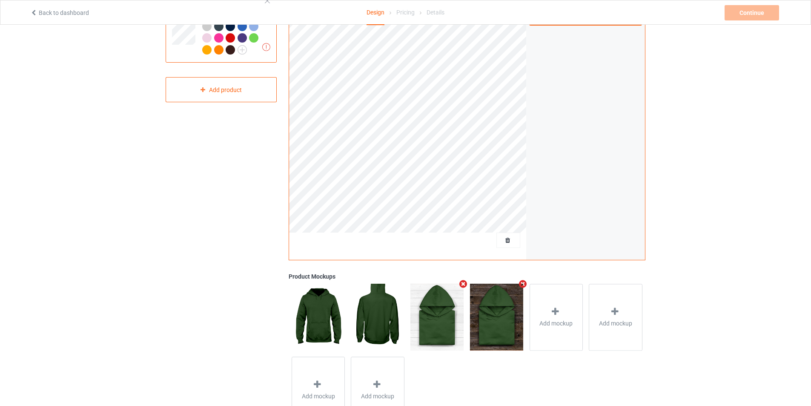
scroll to position [0, 0]
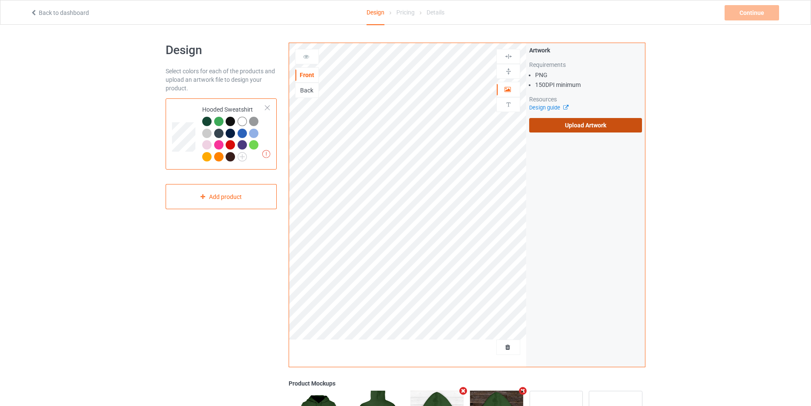
click at [593, 123] on label "Upload Artwork" at bounding box center [585, 125] width 113 height 14
click at [0, 0] on input "Upload Artwork" at bounding box center [0, 0] width 0 height 0
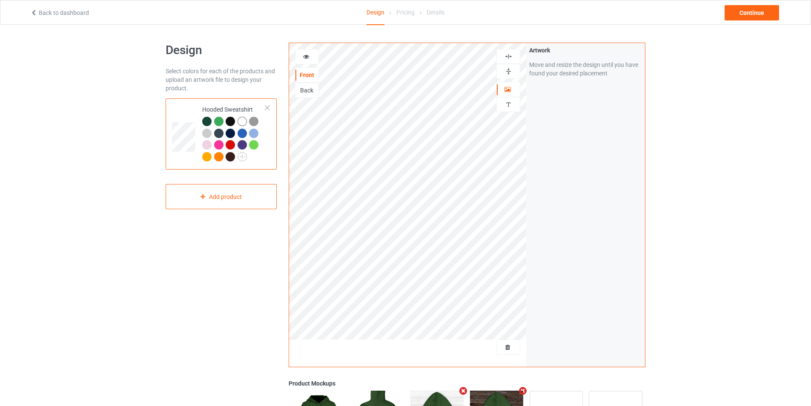
click at [510, 71] on img at bounding box center [508, 71] width 8 height 8
click at [561, 221] on div "Artwork Move and resize the design until you have found your desired placement" at bounding box center [585, 204] width 119 height 323
click at [507, 57] on img at bounding box center [508, 56] width 8 height 8
click at [572, 245] on div "Artwork Move and resize the design until you have found your desired placement" at bounding box center [585, 204] width 119 height 323
click at [750, 12] on div "Continue" at bounding box center [751, 12] width 54 height 15
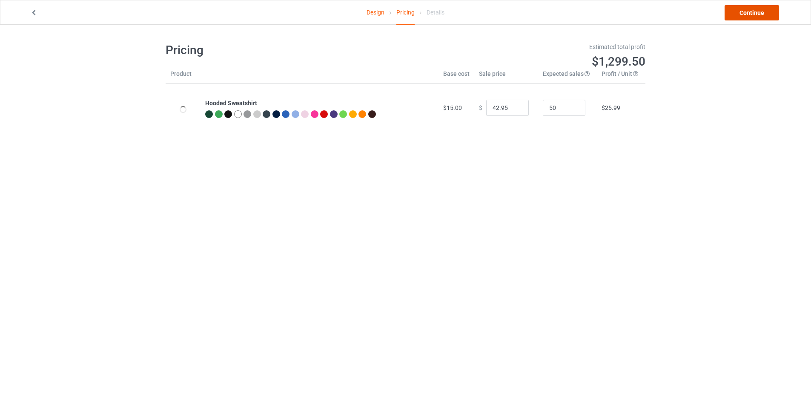
click at [752, 12] on link "Continue" at bounding box center [751, 12] width 54 height 15
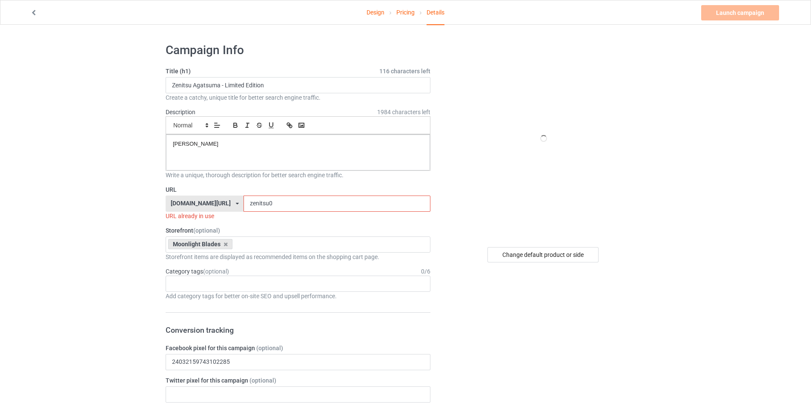
click at [375, 11] on link "Design" at bounding box center [375, 12] width 18 height 24
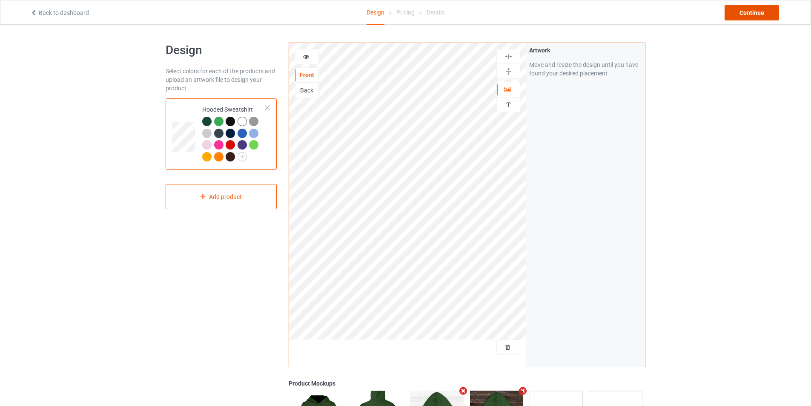
click at [752, 17] on div "Continue" at bounding box center [751, 12] width 54 height 15
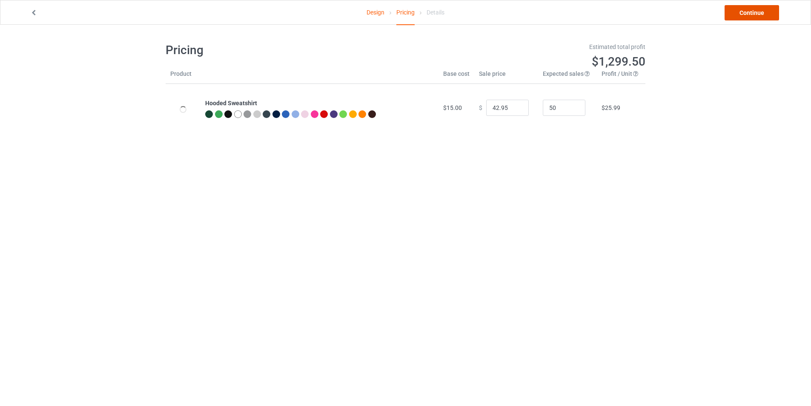
click at [752, 17] on link "Continue" at bounding box center [751, 12] width 54 height 15
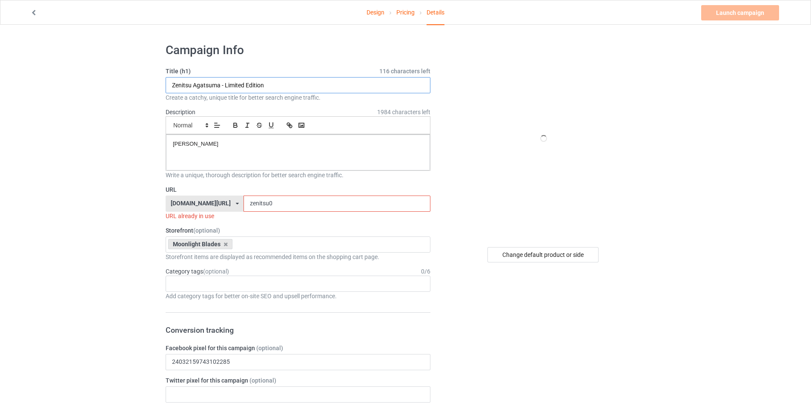
click at [266, 83] on input "Zenitsu Agatsuma - Limited Edition" at bounding box center [298, 85] width 265 height 16
drag, startPoint x: 220, startPoint y: 83, endPoint x: 147, endPoint y: 83, distance: 73.2
paste input "Inosuke Hashibir"
type input "Inosuke Hashibira - Limited Edition"
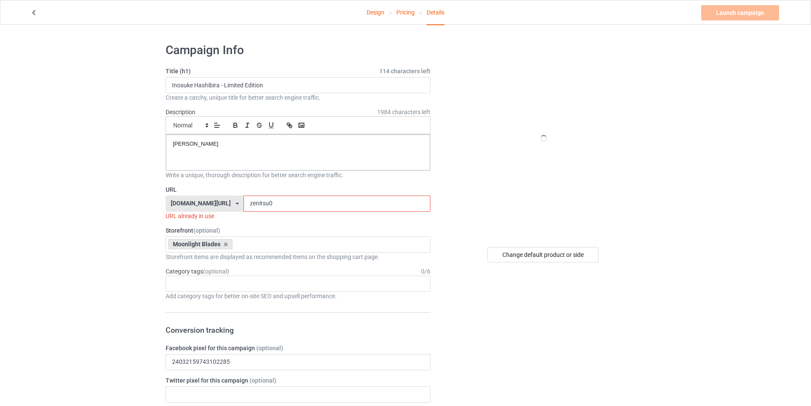
drag, startPoint x: 269, startPoint y: 204, endPoint x: 183, endPoint y: 204, distance: 85.5
click at [183, 204] on div "[DOMAIN_NAME][URL] [DOMAIN_NAME][URL] 587d0d41cee36fd012c64a69 zenitsu0" at bounding box center [298, 203] width 265 height 16
paste input "Inosuke Hashibira"
drag, startPoint x: 278, startPoint y: 203, endPoint x: 248, endPoint y: 201, distance: 29.9
click at [248, 201] on input "Inosuke Hashibira" at bounding box center [336, 203] width 186 height 16
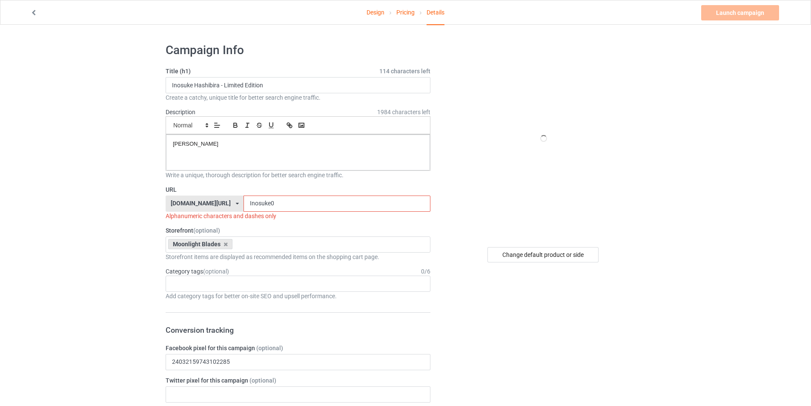
click at [268, 203] on input "Inosuke0" at bounding box center [336, 203] width 186 height 16
click at [243, 201] on input "Inosuke0" at bounding box center [336, 203] width 186 height 16
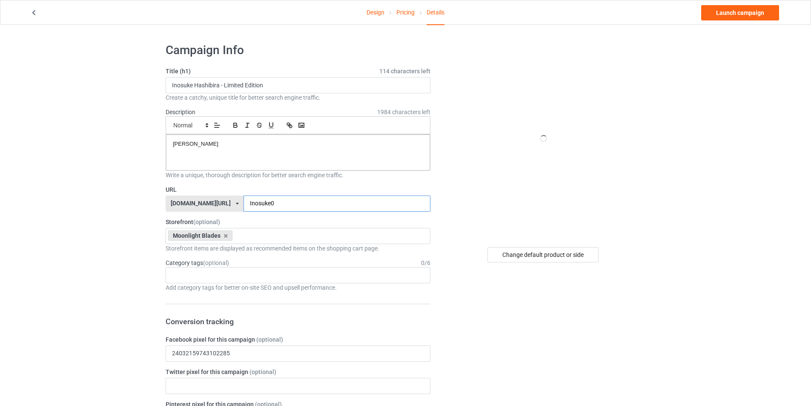
type input "Inosuke0"
drag, startPoint x: 242, startPoint y: 145, endPoint x: 122, endPoint y: 140, distance: 120.1
click at [549, 250] on div "Change default product or side" at bounding box center [542, 254] width 111 height 15
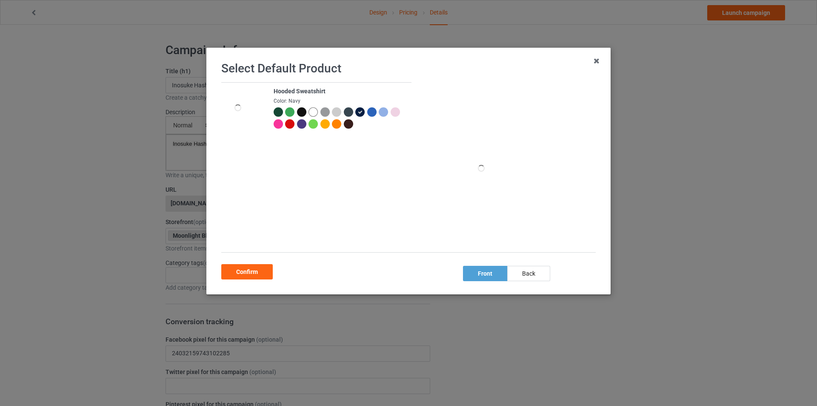
click at [323, 114] on div at bounding box center [324, 111] width 9 height 9
click at [240, 274] on div "Confirm" at bounding box center [246, 271] width 51 height 15
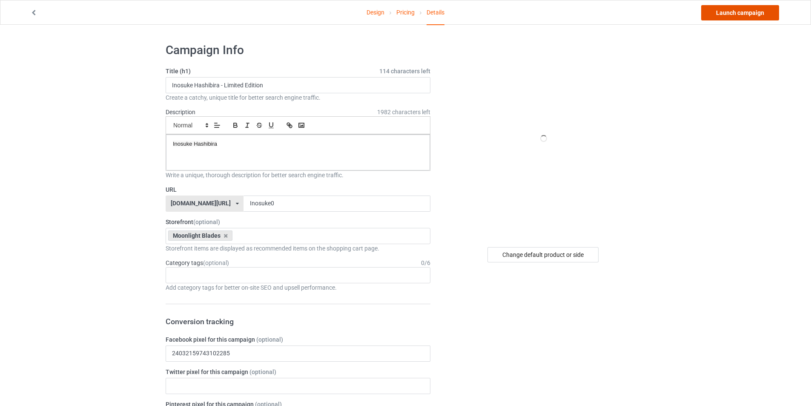
click at [736, 16] on link "Launch campaign" at bounding box center [740, 12] width 78 height 15
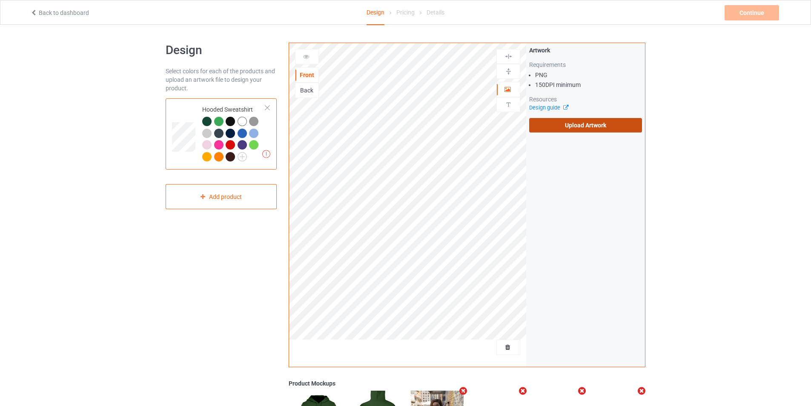
click at [586, 126] on label "Upload Artwork" at bounding box center [585, 125] width 113 height 14
click at [0, 0] on input "Upload Artwork" at bounding box center [0, 0] width 0 height 0
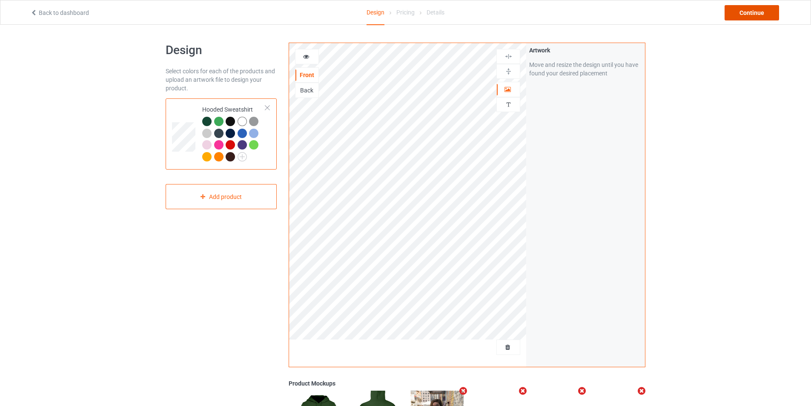
click at [755, 14] on div "Continue" at bounding box center [751, 12] width 54 height 15
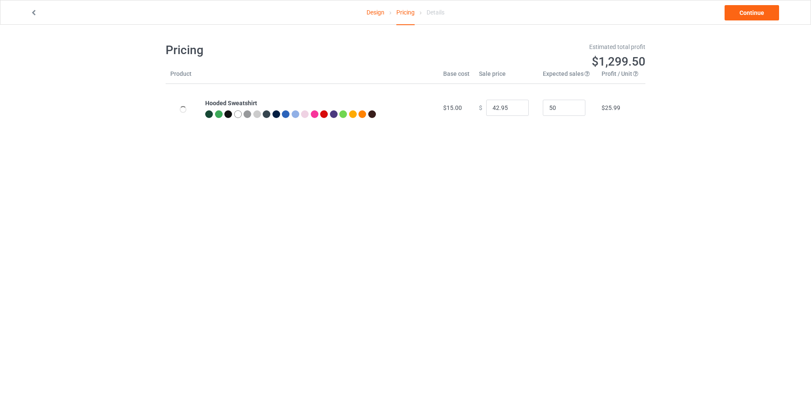
click at [304, 114] on div at bounding box center [305, 114] width 8 height 8
click at [748, 11] on link "Continue" at bounding box center [751, 12] width 54 height 15
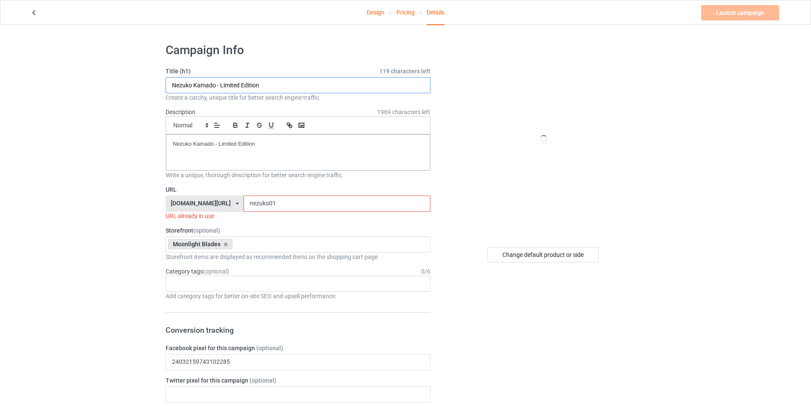
drag, startPoint x: 216, startPoint y: 86, endPoint x: 155, endPoint y: 84, distance: 60.5
paste input "5. Mitsuri Kanroji (Love Hashira)"
drag, startPoint x: 258, startPoint y: 85, endPoint x: 221, endPoint y: 82, distance: 37.6
click at [221, 82] on input "5. Mitsuri Kanroji (Love Hashira) - Limited Edition" at bounding box center [298, 85] width 265 height 16
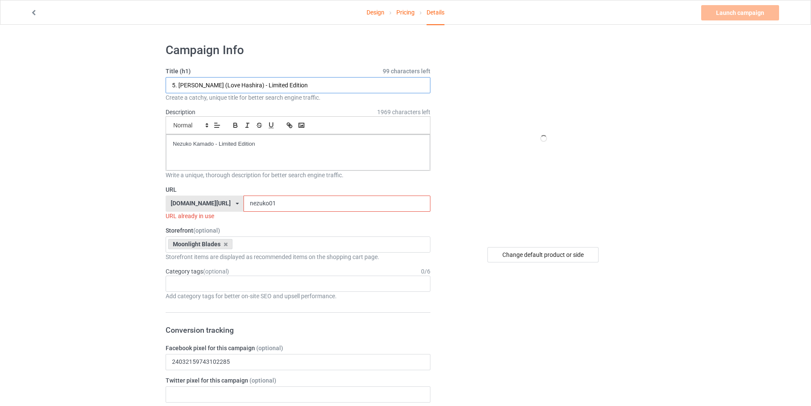
click at [207, 87] on input "5. Mitsuri Kanroji (Love Hashira) - Limited Edition" at bounding box center [298, 85] width 265 height 16
drag, startPoint x: 179, startPoint y: 83, endPoint x: 146, endPoint y: 86, distance: 32.5
type input "Mitsuri Kanroji (Love Hashira) - Limited Edition"
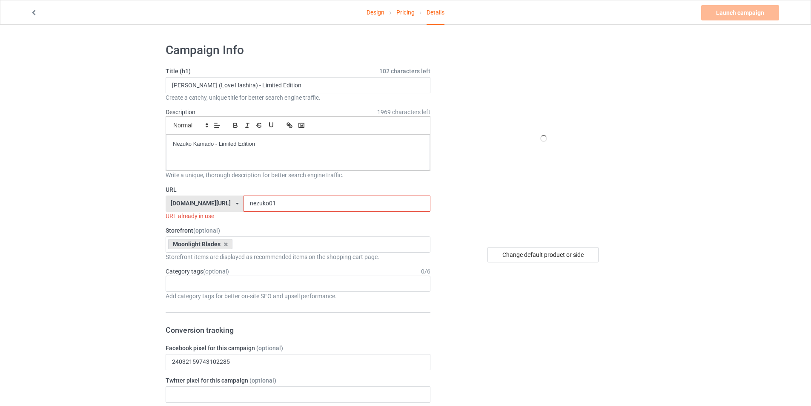
drag, startPoint x: 262, startPoint y: 207, endPoint x: 200, endPoint y: 205, distance: 61.7
click at [200, 205] on div "teechip.com/ teechip.com/ 587d0d41cee36fd012c64a69 nezuko01" at bounding box center [298, 203] width 265 height 16
paste input "5. Mitsuri Kanroji (Love Hashira)"
drag, startPoint x: 232, startPoint y: 202, endPoint x: 198, endPoint y: 204, distance: 34.1
click at [198, 204] on div "teechip.com/ teechip.com/ 587d0d41cee36fd012c64a69 5. Mitsuri Kanroji (Love Has…" at bounding box center [298, 203] width 265 height 16
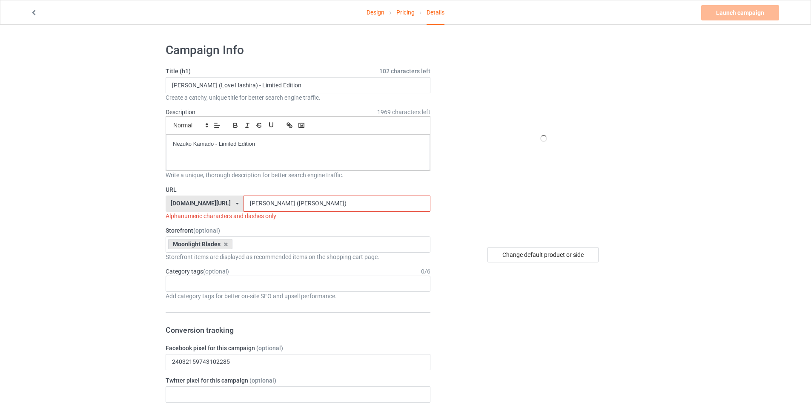
drag, startPoint x: 246, startPoint y: 200, endPoint x: 466, endPoint y: 202, distance: 220.0
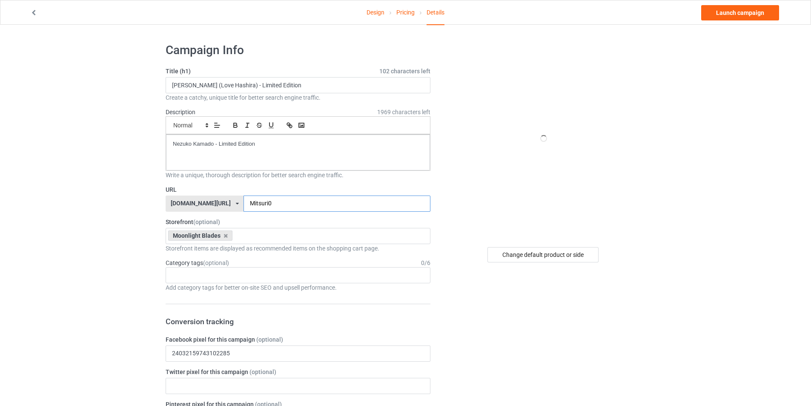
type input "Mitsuri0"
click at [494, 195] on div at bounding box center [543, 139] width 153 height 192
drag, startPoint x: 305, startPoint y: 150, endPoint x: 129, endPoint y: 146, distance: 176.2
drag, startPoint x: 180, startPoint y: 144, endPoint x: 150, endPoint y: 143, distance: 30.2
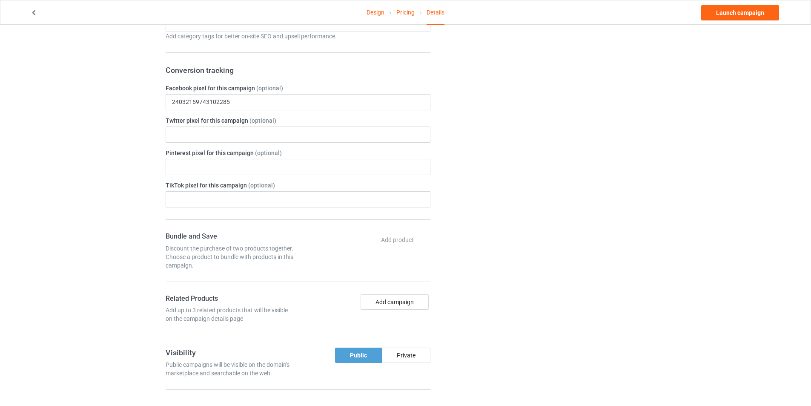
scroll to position [383, 0]
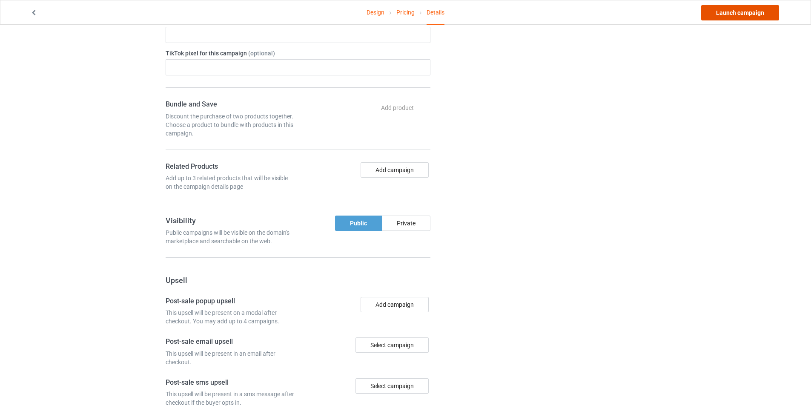
click at [735, 15] on link "Launch campaign" at bounding box center [740, 12] width 78 height 15
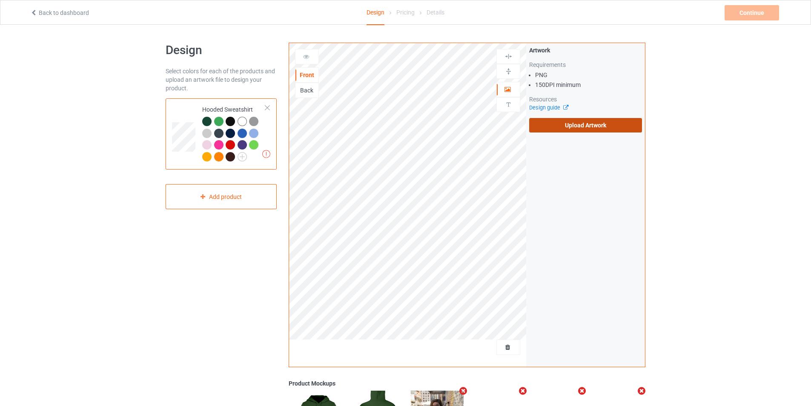
click at [603, 124] on label "Upload Artwork" at bounding box center [585, 125] width 113 height 14
click at [0, 0] on input "Upload Artwork" at bounding box center [0, 0] width 0 height 0
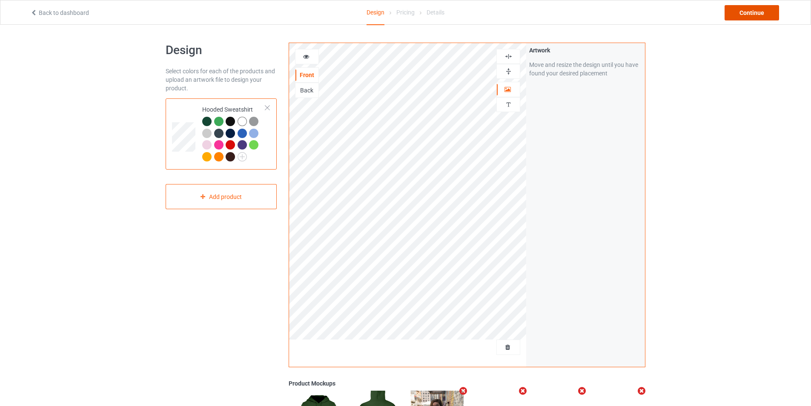
click at [744, 14] on div "Continue" at bounding box center [751, 12] width 54 height 15
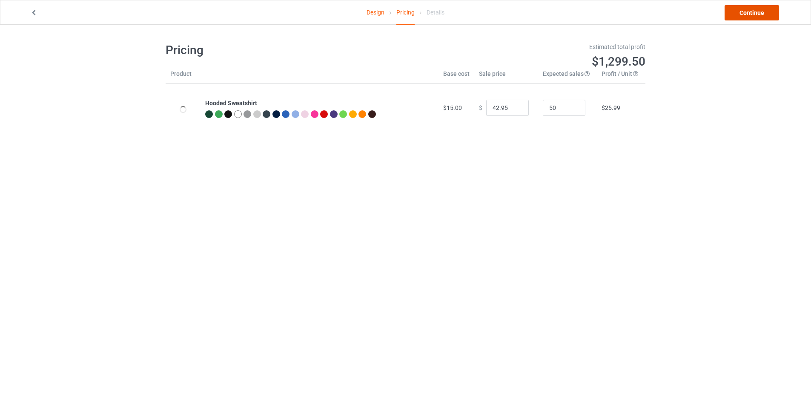
click at [743, 16] on link "Continue" at bounding box center [751, 12] width 54 height 15
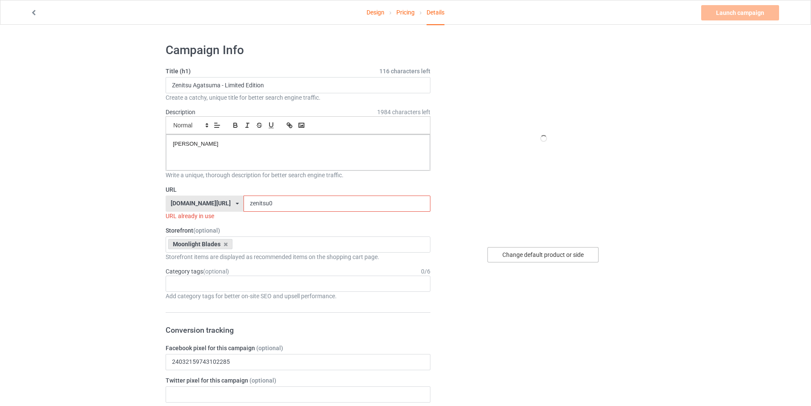
click at [536, 252] on div "Change default product or side" at bounding box center [542, 254] width 111 height 15
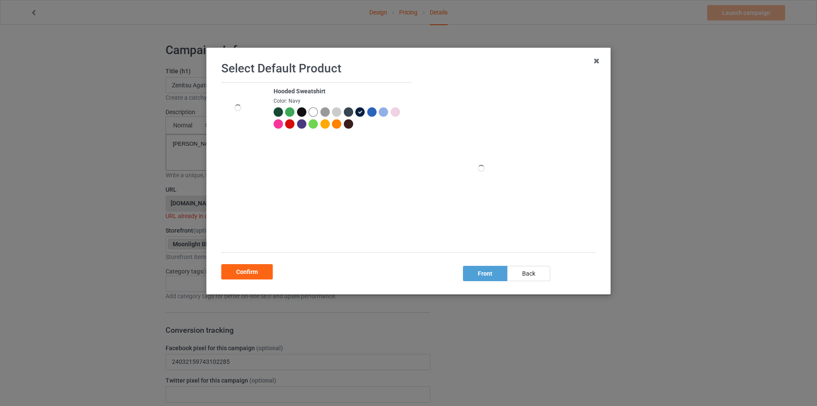
click at [346, 111] on div at bounding box center [348, 111] width 9 height 9
drag, startPoint x: 480, startPoint y: 272, endPoint x: 289, endPoint y: 264, distance: 192.1
click at [313, 268] on div "Select Default Product Hooded Sweatshirt Color: Charcoal Grey front back Confirm" at bounding box center [408, 171] width 386 height 229
click at [243, 272] on div "Confirm" at bounding box center [246, 271] width 51 height 15
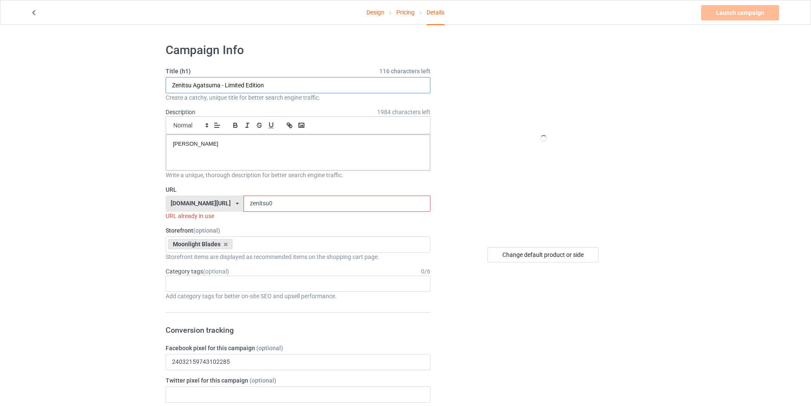
drag, startPoint x: 219, startPoint y: 85, endPoint x: 136, endPoint y: 82, distance: 83.5
paste input "6. [PERSON_NAME] ([PERSON_NAME])"
drag, startPoint x: 243, startPoint y: 146, endPoint x: 97, endPoint y: 144, distance: 146.4
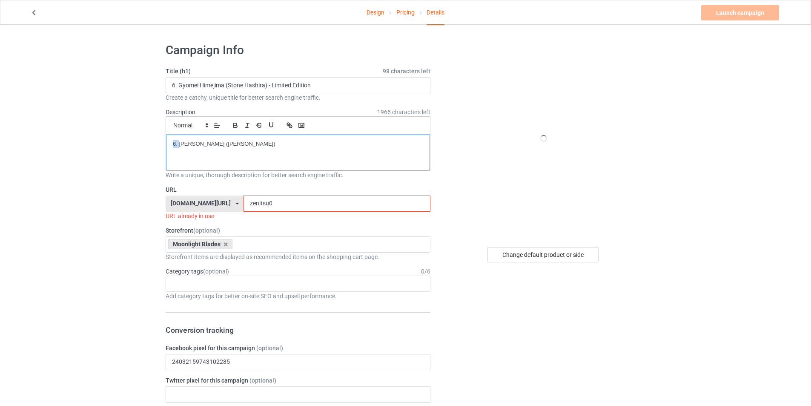
drag, startPoint x: 180, startPoint y: 145, endPoint x: 140, endPoint y: 143, distance: 40.1
drag, startPoint x: 180, startPoint y: 84, endPoint x: 149, endPoint y: 83, distance: 31.9
click at [176, 86] on input "6. Gyomei Himejima (Stone Hashira) - Limited Edition" at bounding box center [298, 85] width 265 height 16
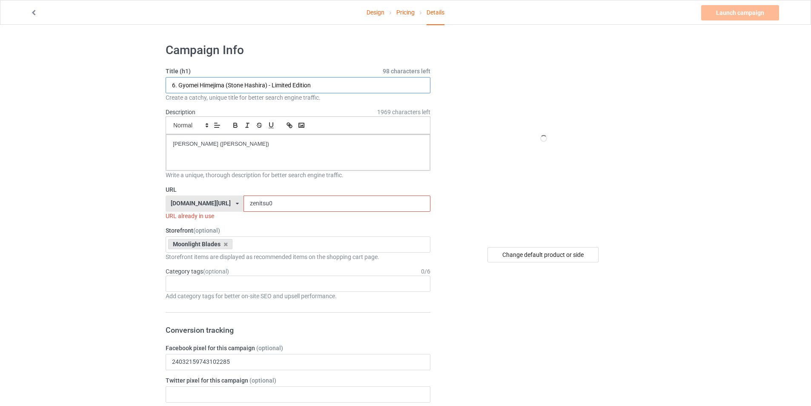
drag, startPoint x: 178, startPoint y: 85, endPoint x: 152, endPoint y: 86, distance: 26.8
drag, startPoint x: 262, startPoint y: 84, endPoint x: 221, endPoint y: 83, distance: 40.9
click at [221, 83] on input "Gyomei Himejima (Stone Hashira) - Limited Edition" at bounding box center [298, 85] width 265 height 16
click at [220, 83] on input "Gyomei Himejima - Limited Edition" at bounding box center [298, 85] width 265 height 16
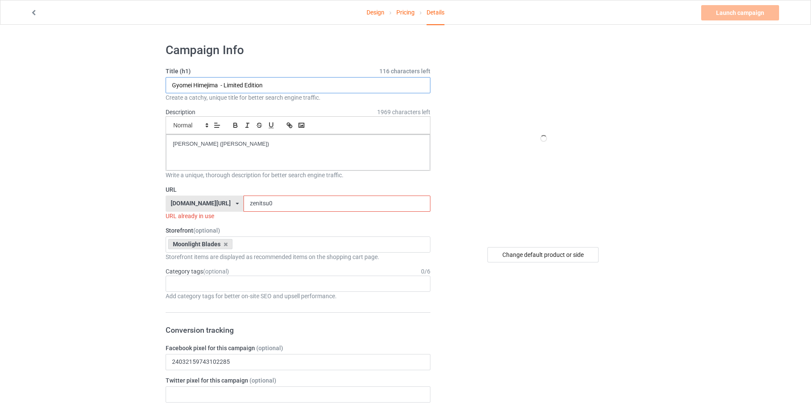
click at [223, 86] on input "Gyomei Himejima - Limited Edition" at bounding box center [298, 85] width 265 height 16
type input "Gyomei Himejima - Limited Edition"
drag, startPoint x: 263, startPoint y: 206, endPoint x: 175, endPoint y: 206, distance: 88.1
click at [172, 206] on div "teechip.com/ teechip.com/ 587d0d41cee36fd012c64a69 zenitsu0" at bounding box center [298, 203] width 265 height 16
paste input "6. Gyomei Himejima (Stone Hashira)"
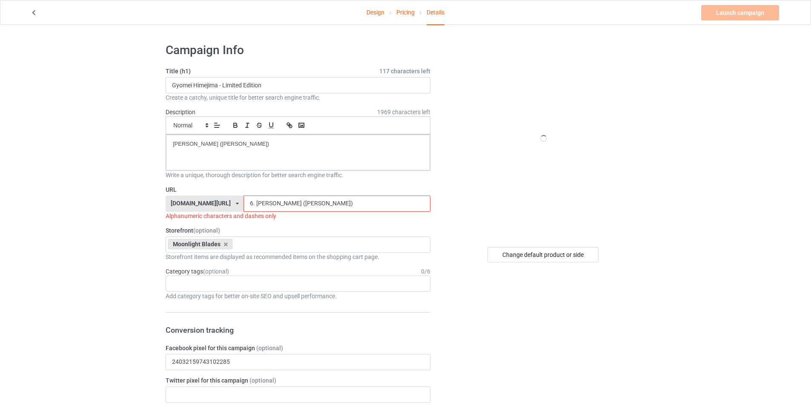
drag, startPoint x: 234, startPoint y: 201, endPoint x: 214, endPoint y: 201, distance: 20.0
click at [214, 201] on div "teechip.com/ teechip.com/ 587d0d41cee36fd012c64a69 6. Gyomei Himejima (Stone Ha…" at bounding box center [298, 203] width 265 height 16
click at [243, 202] on input "6. Gyomei Himejima (Stone Hashira)" at bounding box center [336, 203] width 186 height 16
drag, startPoint x: 233, startPoint y: 204, endPoint x: 198, endPoint y: 204, distance: 34.9
click at [198, 204] on div "teechip.com/ teechip.com/ 587d0d41cee36fd012c64a69 6. Gyomei Himejima (Stone Ha…" at bounding box center [298, 203] width 265 height 16
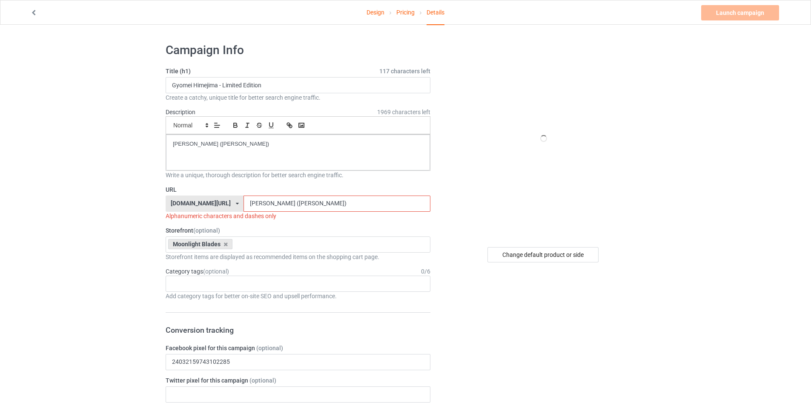
drag, startPoint x: 277, startPoint y: 202, endPoint x: 403, endPoint y: 207, distance: 125.7
click at [403, 207] on input "Gyomei Himejima (Stone Hashira)" at bounding box center [336, 203] width 186 height 16
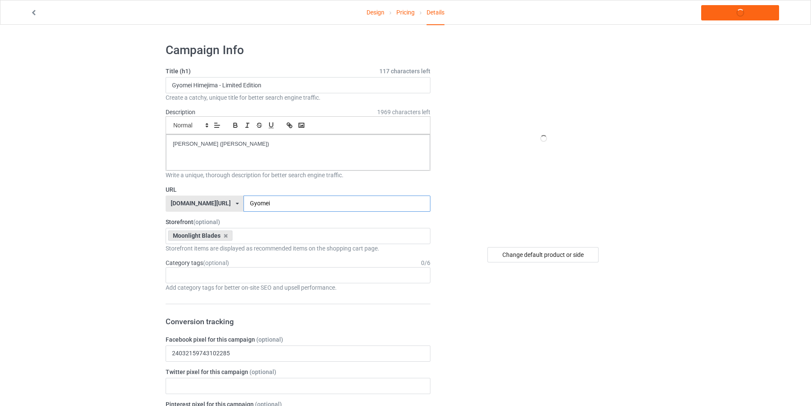
drag, startPoint x: 285, startPoint y: 200, endPoint x: 258, endPoint y: 201, distance: 26.8
click at [258, 201] on input "Gyomei" at bounding box center [336, 203] width 186 height 16
type input "Gyomei0"
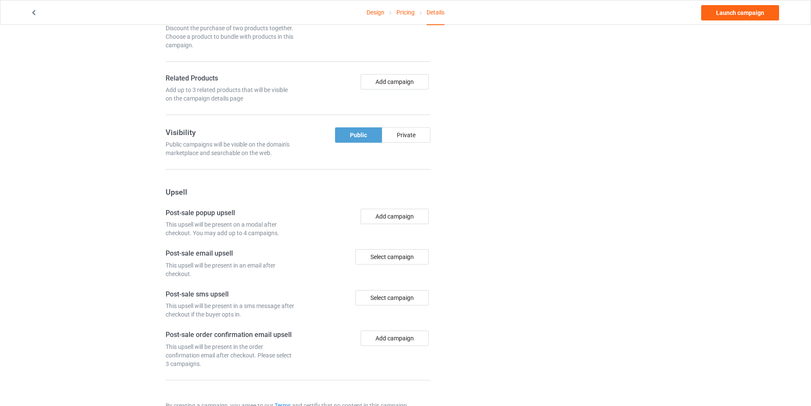
scroll to position [501, 0]
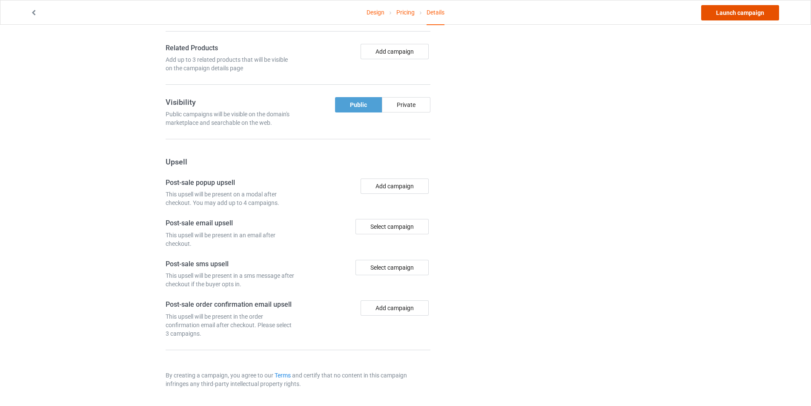
click at [738, 15] on link "Launch campaign" at bounding box center [740, 12] width 78 height 15
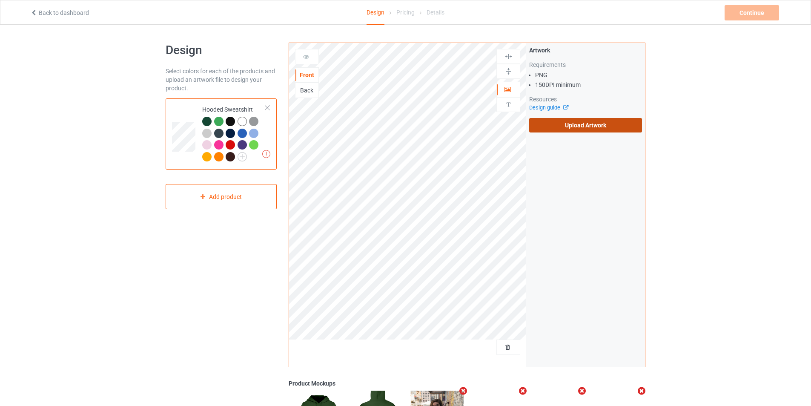
click at [583, 129] on label "Upload Artwork" at bounding box center [585, 125] width 113 height 14
click at [0, 0] on input "Upload Artwork" at bounding box center [0, 0] width 0 height 0
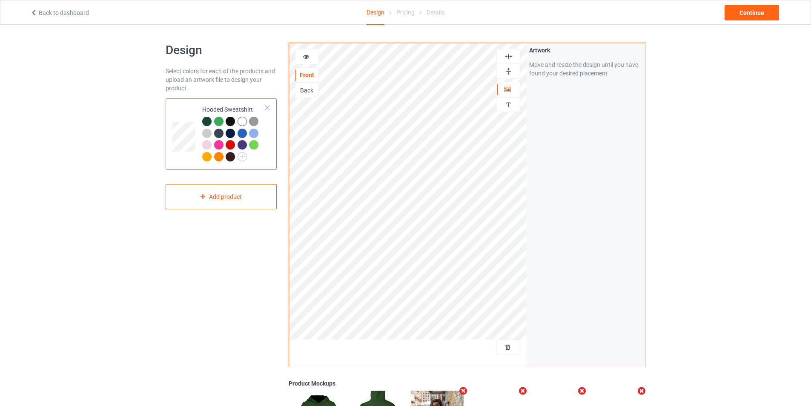
click at [218, 119] on div at bounding box center [218, 121] width 9 height 9
click at [219, 122] on div at bounding box center [218, 121] width 9 height 9
click at [305, 57] on icon at bounding box center [306, 55] width 7 height 6
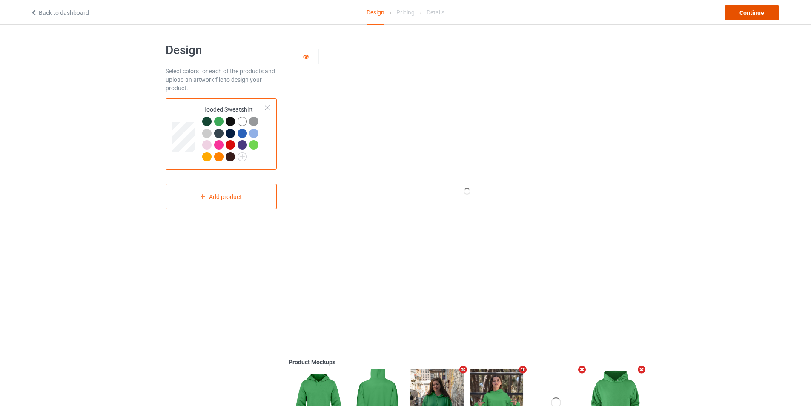
click at [740, 14] on div "Continue" at bounding box center [751, 12] width 54 height 15
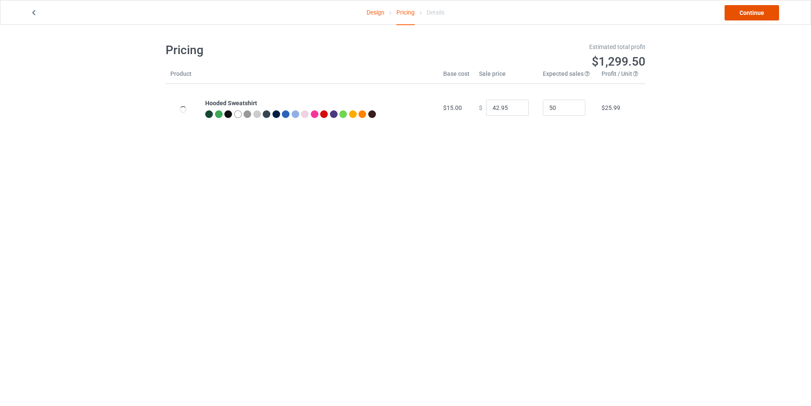
click at [759, 15] on link "Continue" at bounding box center [751, 12] width 54 height 15
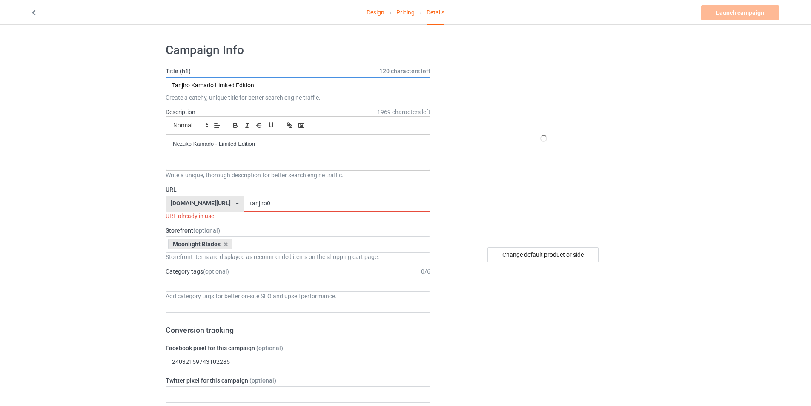
click at [273, 87] on input "Tanjiro Kamado Limited Edition" at bounding box center [298, 85] width 265 height 16
drag, startPoint x: 214, startPoint y: 83, endPoint x: 134, endPoint y: 83, distance: 80.4
paste input "7. Sanemi Shinazugawa (Wind Hashira)1"
drag, startPoint x: 278, startPoint y: 83, endPoint x: 203, endPoint y: 84, distance: 74.5
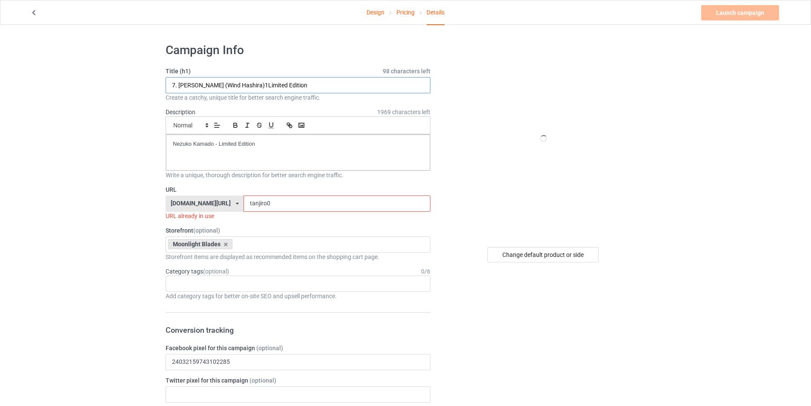
click at [203, 84] on input "7. Sanemi Shinazugawa (Wind Hashira)1Limited Edition" at bounding box center [298, 85] width 265 height 16
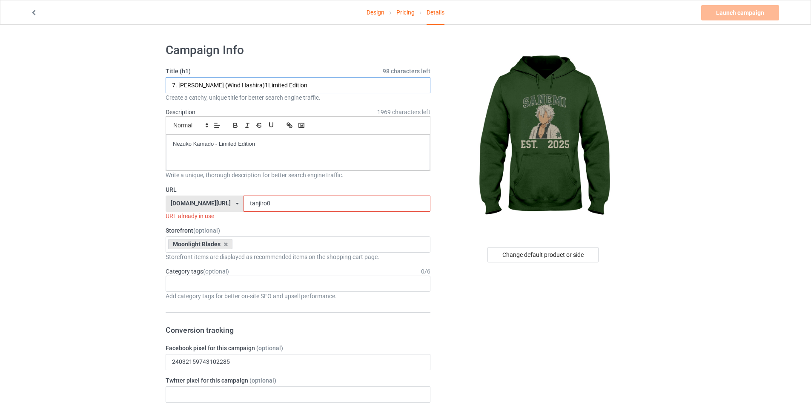
click at [277, 82] on input "7. Sanemi Shinazugawa (Wind Hashira)1Limited Edition" at bounding box center [298, 85] width 265 height 16
drag, startPoint x: 280, startPoint y: 85, endPoint x: 235, endPoint y: 84, distance: 44.3
click at [235, 84] on input "7. Sanemi Shinazugawa (Wind Hashira)1Limited Edition" at bounding box center [298, 85] width 265 height 16
type input "7. Sanemi Shinazugawa - Limited Edition"
drag, startPoint x: 279, startPoint y: 147, endPoint x: 97, endPoint y: 143, distance: 182.6
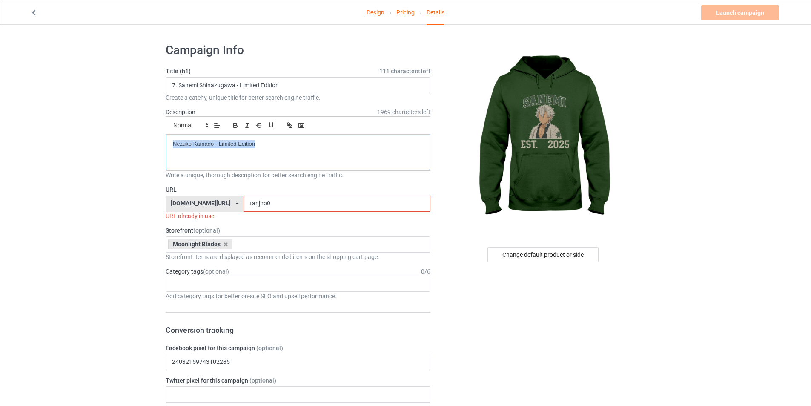
drag, startPoint x: 179, startPoint y: 144, endPoint x: 137, endPoint y: 149, distance: 42.4
click at [300, 144] on p "Sanemi Shinazugawa (Wind Hashira)1" at bounding box center [298, 144] width 250 height 8
drag, startPoint x: 200, startPoint y: 86, endPoint x: 179, endPoint y: 84, distance: 20.6
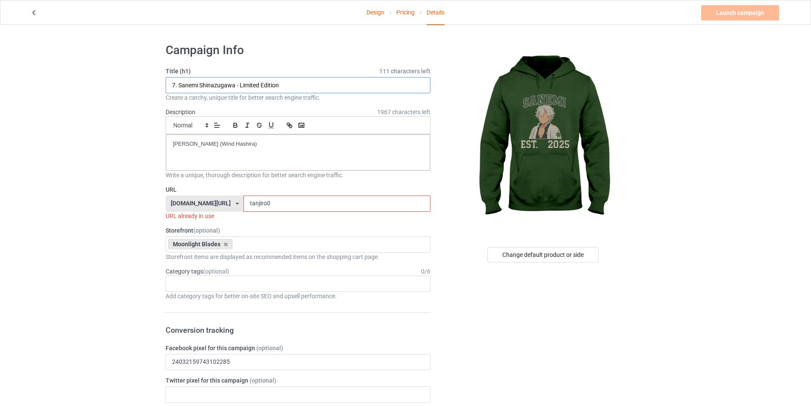
click at [179, 84] on input "7. Sanemi Shinazugawa - Limited Edition" at bounding box center [298, 85] width 265 height 16
drag, startPoint x: 261, startPoint y: 203, endPoint x: 185, endPoint y: 203, distance: 76.6
click at [185, 203] on div "teechip.com/ teechip.com/ 587d0d41cee36fd012c64a69 tanjiro0" at bounding box center [298, 203] width 265 height 16
paste input "Sanemi"
click at [249, 201] on input "Sanemi 0" at bounding box center [336, 203] width 186 height 16
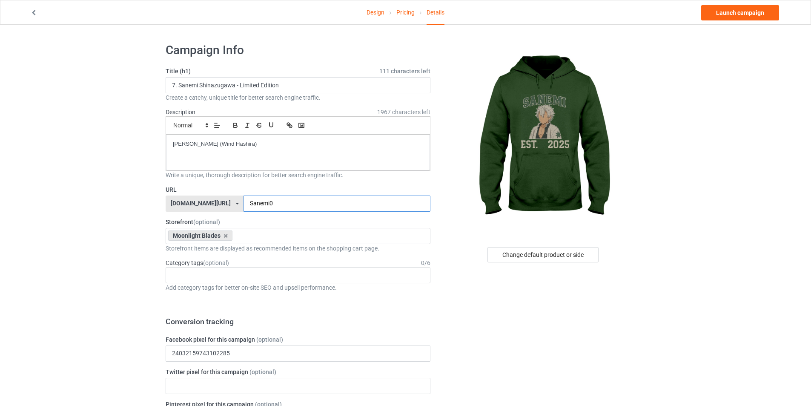
type input "Sanemi0"
click at [179, 83] on input "7. Sanemi Shinazugawa - Limited Edition" at bounding box center [298, 85] width 265 height 16
type input "Sanemi Shinazugawa - Limited Edition"
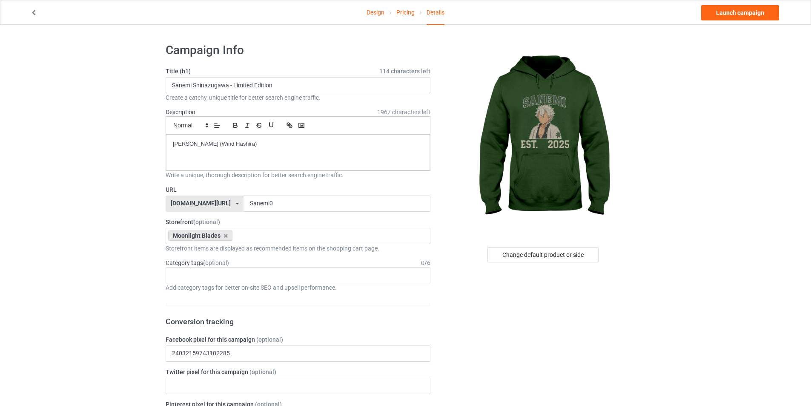
click at [554, 255] on div "Change default product or side" at bounding box center [542, 254] width 111 height 15
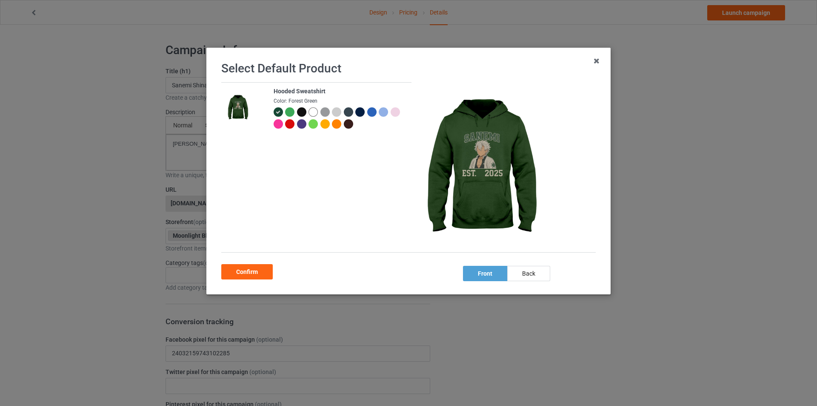
click at [288, 112] on div at bounding box center [289, 111] width 9 height 9
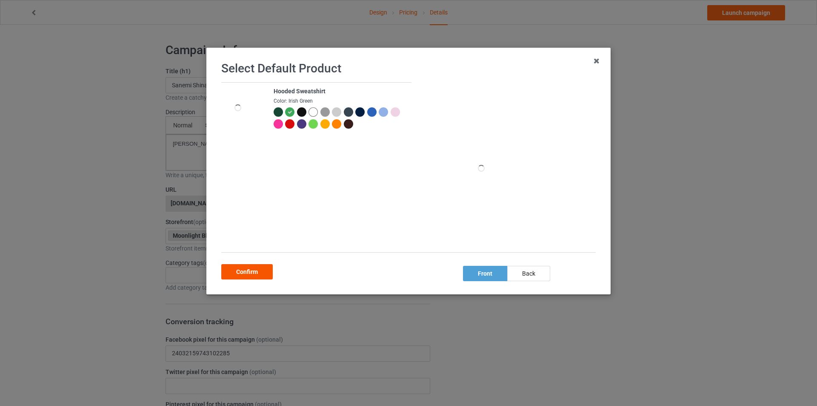
click at [240, 269] on div "Confirm" at bounding box center [246, 271] width 51 height 15
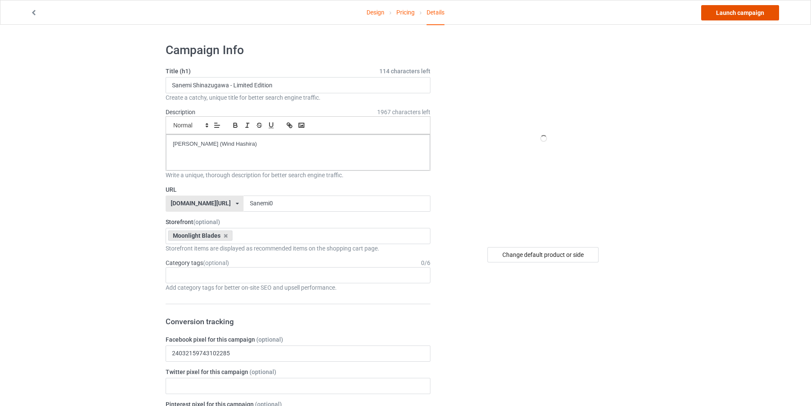
click at [736, 16] on link "Launch campaign" at bounding box center [740, 12] width 78 height 15
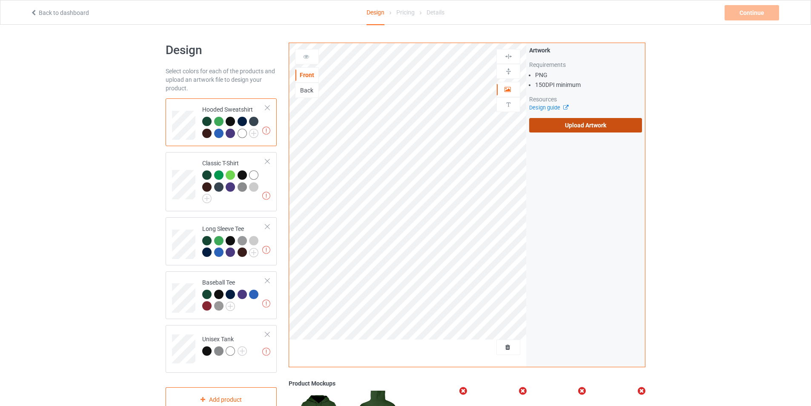
click at [567, 128] on label "Upload Artwork" at bounding box center [585, 125] width 113 height 14
click at [0, 0] on input "Upload Artwork" at bounding box center [0, 0] width 0 height 0
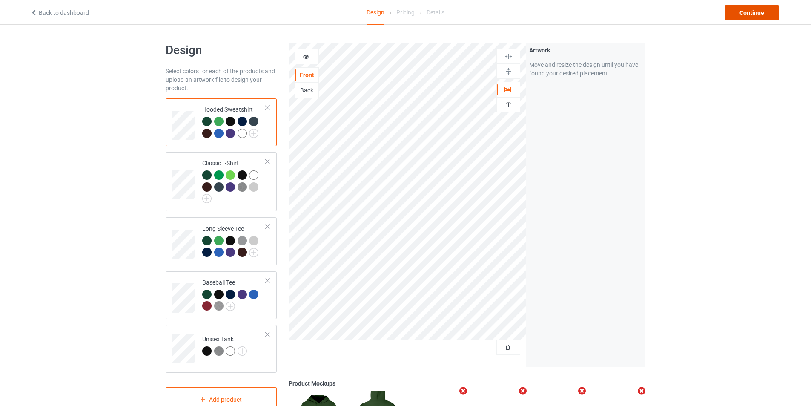
click at [746, 14] on div "Continue" at bounding box center [751, 12] width 54 height 15
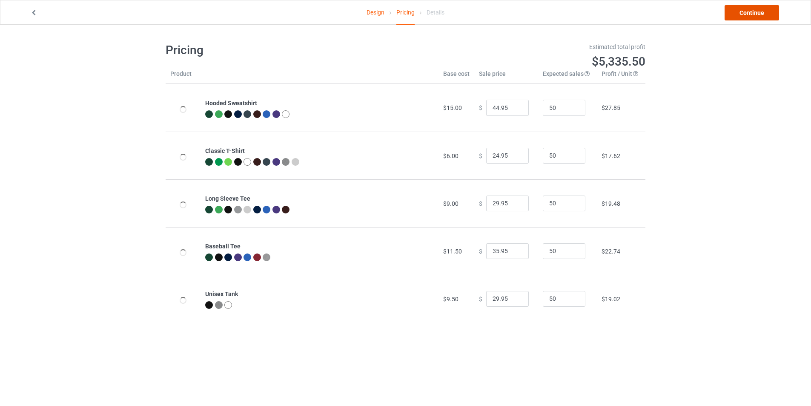
click at [746, 14] on link "Continue" at bounding box center [751, 12] width 54 height 15
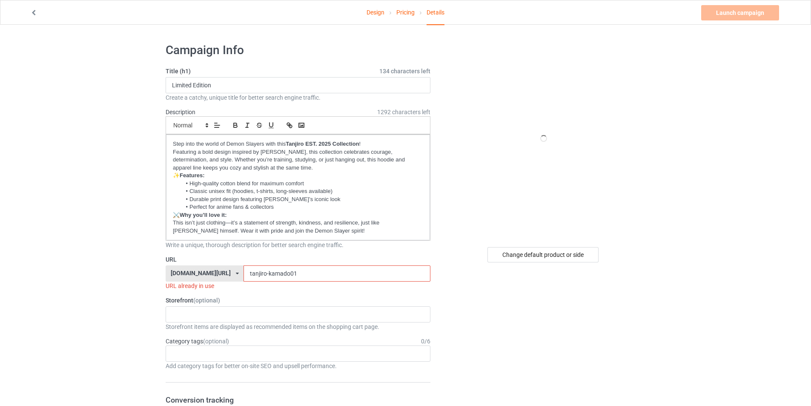
click at [32, 12] on icon at bounding box center [33, 12] width 7 height 6
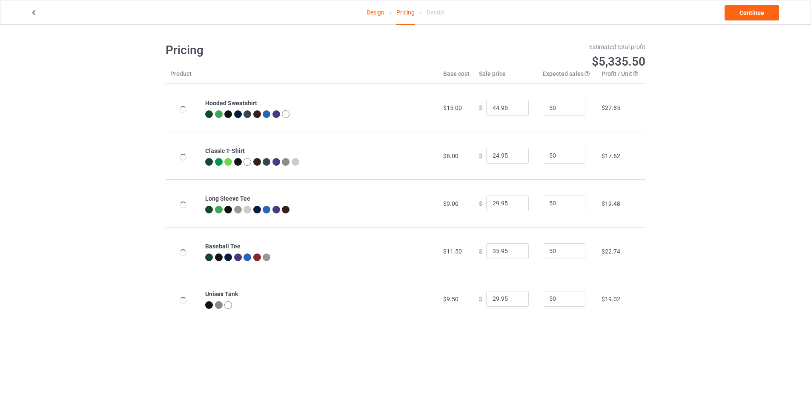
click at [32, 12] on icon at bounding box center [33, 12] width 7 height 6
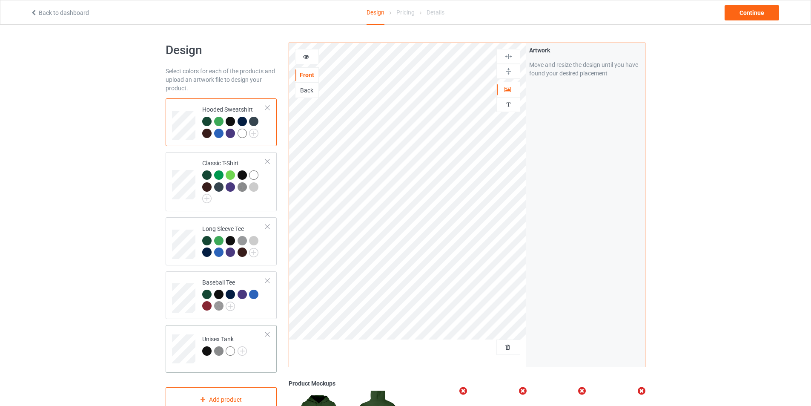
click at [268, 335] on div at bounding box center [267, 334] width 6 height 6
drag, startPoint x: 269, startPoint y: 283, endPoint x: 268, endPoint y: 250, distance: 32.8
click at [269, 282] on div at bounding box center [267, 280] width 6 height 6
click at [270, 227] on div at bounding box center [267, 226] width 6 height 6
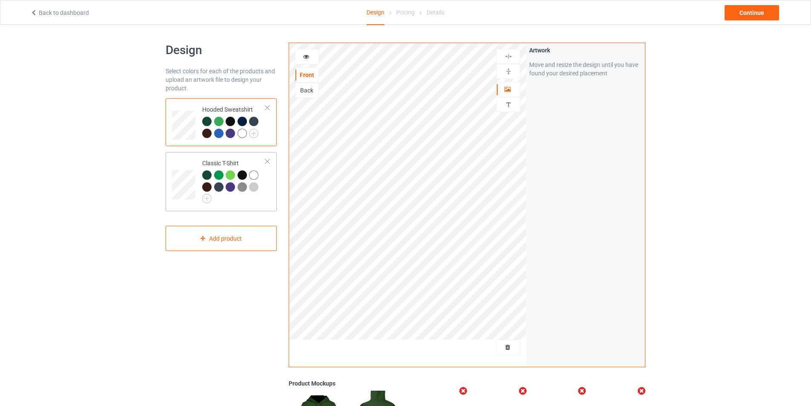
click at [266, 162] on div at bounding box center [267, 161] width 6 height 6
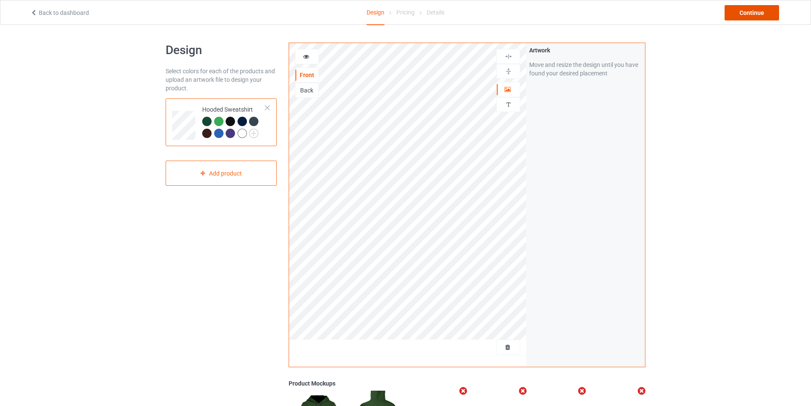
click at [753, 12] on div "Continue" at bounding box center [751, 12] width 54 height 15
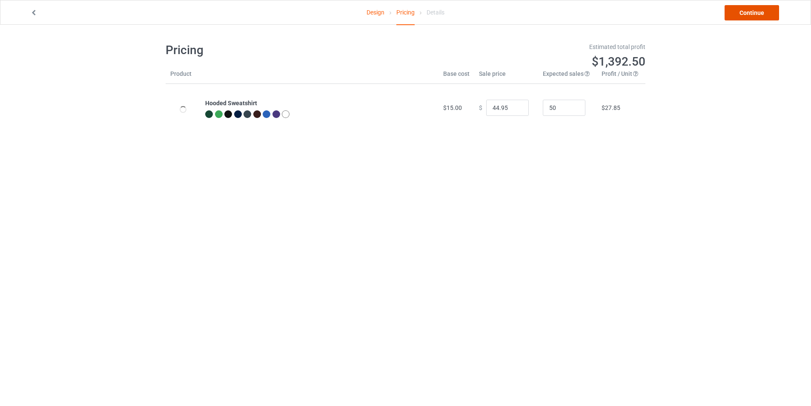
click at [752, 14] on link "Continue" at bounding box center [751, 12] width 54 height 15
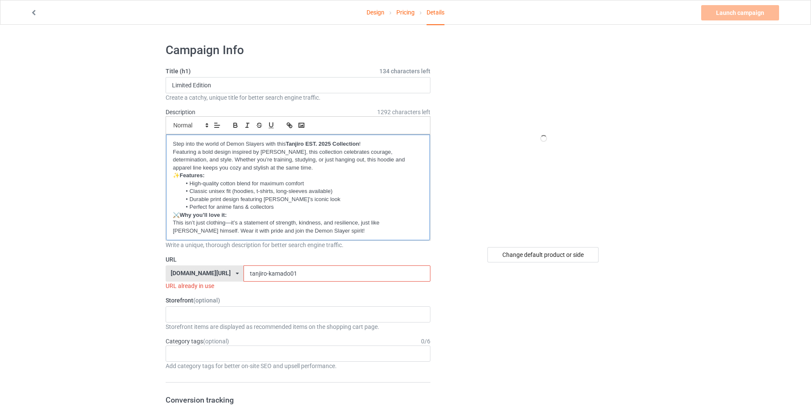
click at [318, 210] on li "Perfect for anime fans & collectors" at bounding box center [302, 207] width 242 height 8
drag, startPoint x: 236, startPoint y: 84, endPoint x: 152, endPoint y: 83, distance: 83.8
click at [169, 82] on input "Limited Edition" at bounding box center [298, 85] width 265 height 16
paste input "Tengen Uzui"
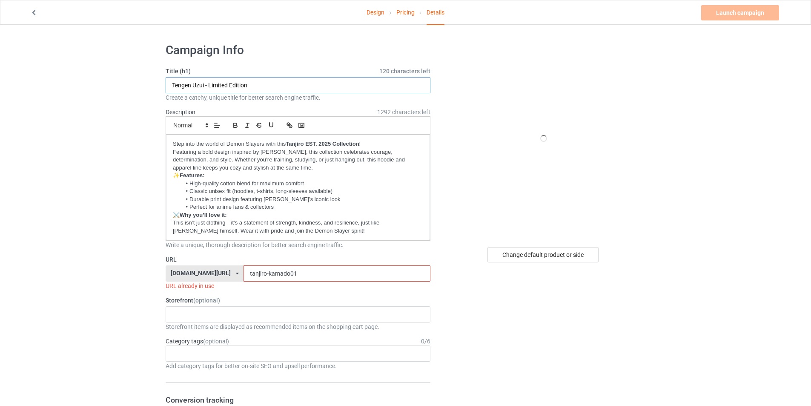
type input "Tengen Uzui - Limited Edition"
drag, startPoint x: 289, startPoint y: 275, endPoint x: 197, endPoint y: 266, distance: 92.7
click at [197, 266] on div "teechip.com/ teechip.com/ 587d0d41cee36fd012c64a69 tanjiro-kamado01" at bounding box center [298, 273] width 265 height 16
paste input "Tengen Uzui"
click at [243, 271] on input "Tengen Uzui" at bounding box center [336, 273] width 186 height 16
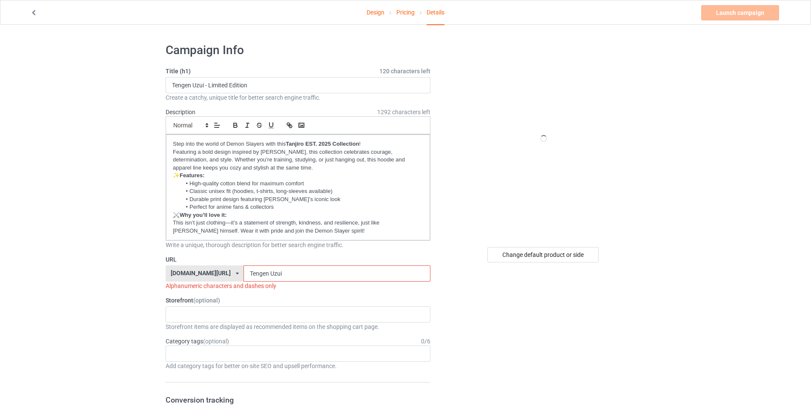
drag, startPoint x: 266, startPoint y: 274, endPoint x: 247, endPoint y: 274, distance: 19.2
click at [247, 274] on input "Tengen Uzui" at bounding box center [336, 273] width 186 height 16
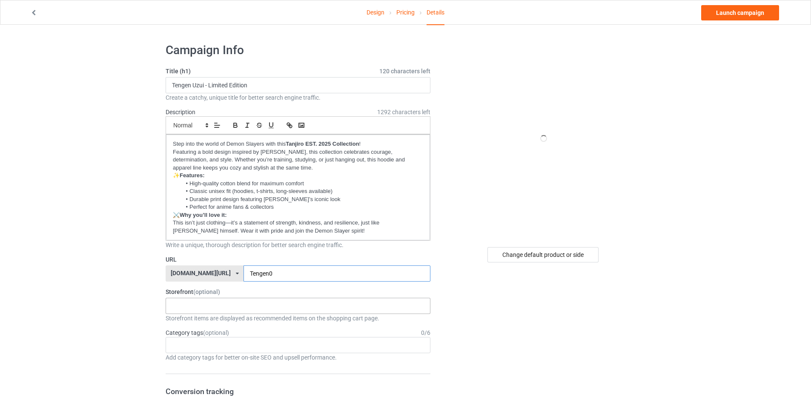
type input "Tengen0"
click at [190, 307] on div "Moonlight Blades a 68ac49b6297206002f803fec 68ac48ecd8ff3a002e0861de" at bounding box center [298, 305] width 265 height 16
click at [194, 324] on div "Moonlight Blades" at bounding box center [298, 321] width 264 height 16
click at [277, 228] on p "This isn’t just clothing—it’s a statement of strength, kindness, and resilience…" at bounding box center [298, 227] width 250 height 16
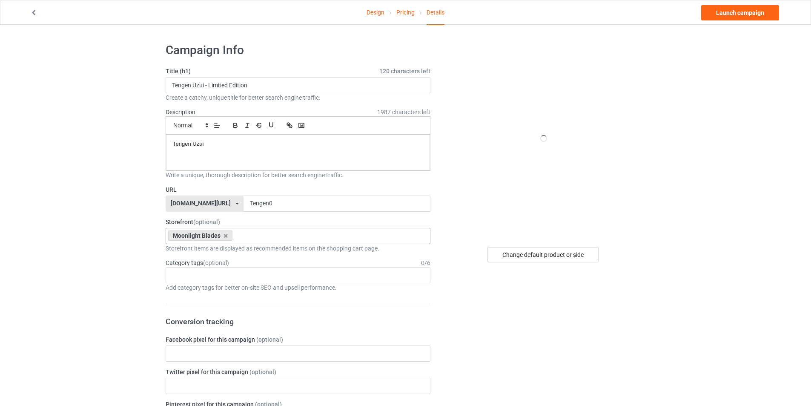
click at [540, 257] on div "Change default product or side" at bounding box center [542, 254] width 111 height 15
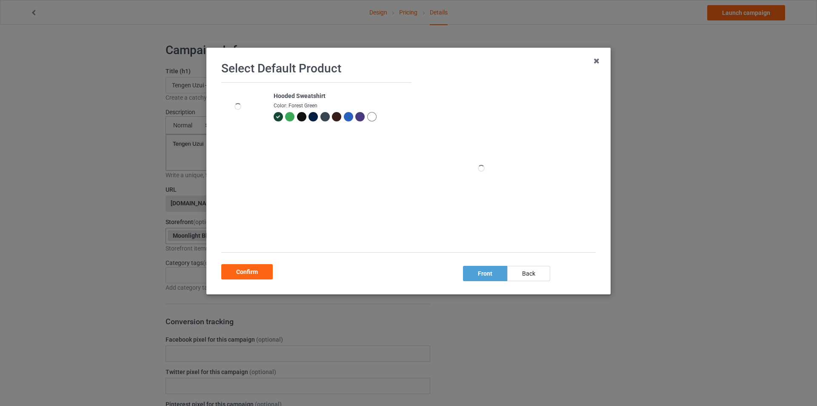
click at [299, 114] on div at bounding box center [301, 116] width 9 height 9
click at [247, 274] on div "Confirm" at bounding box center [246, 271] width 51 height 15
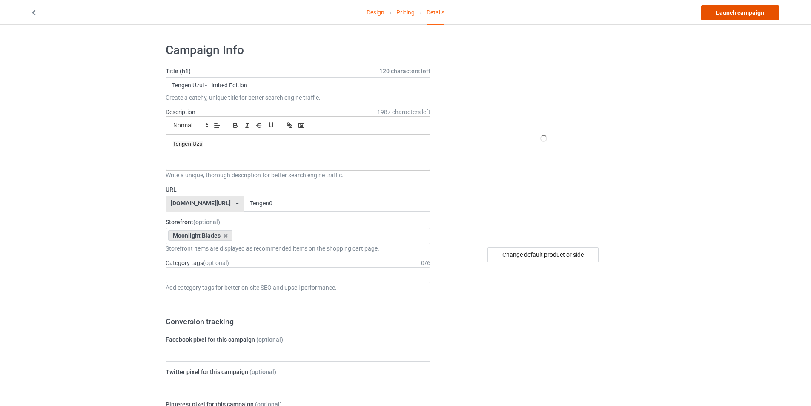
click at [747, 14] on link "Launch campaign" at bounding box center [740, 12] width 78 height 15
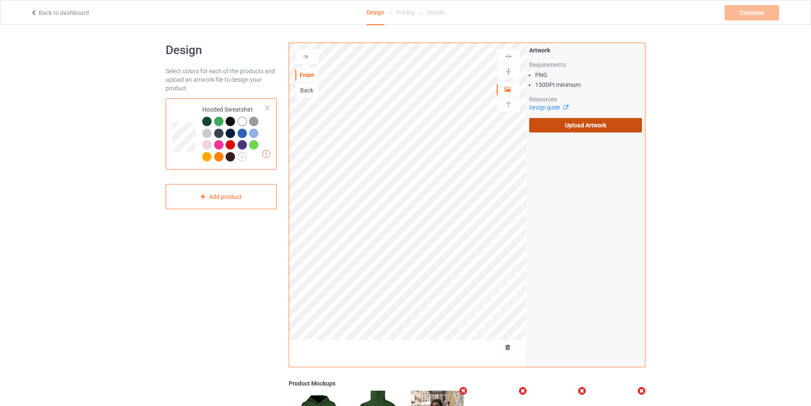
click at [597, 128] on label "Upload Artwork" at bounding box center [585, 125] width 113 height 14
click at [0, 0] on input "Upload Artwork" at bounding box center [0, 0] width 0 height 0
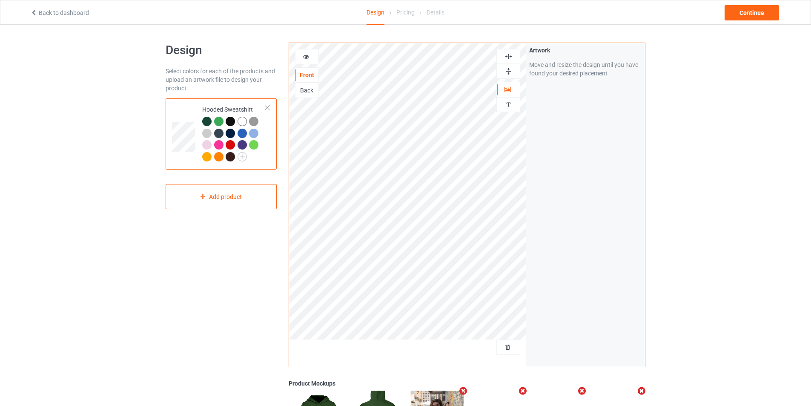
click at [507, 71] on img at bounding box center [508, 71] width 8 height 8
click at [512, 54] on img at bounding box center [508, 56] width 8 height 8
click at [746, 13] on div "Continue" at bounding box center [751, 12] width 54 height 15
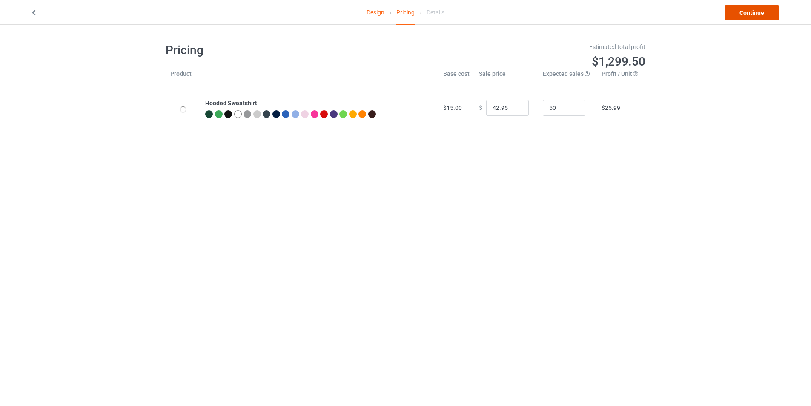
click at [748, 13] on link "Continue" at bounding box center [751, 12] width 54 height 15
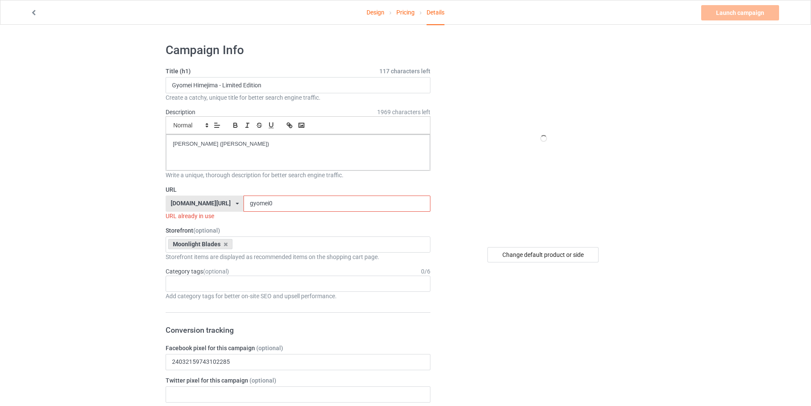
drag, startPoint x: 278, startPoint y: 204, endPoint x: 211, endPoint y: 200, distance: 66.9
click at [211, 200] on div "[DOMAIN_NAME][URL] [DOMAIN_NAME][URL] 587d0d41cee36fd012c64a69 gyomei0" at bounding box center [298, 203] width 265 height 16
paste input "Obanai Iguro"
drag, startPoint x: 277, startPoint y: 202, endPoint x: 246, endPoint y: 201, distance: 31.5
click at [246, 201] on input "Obanai Iguro" at bounding box center [336, 203] width 186 height 16
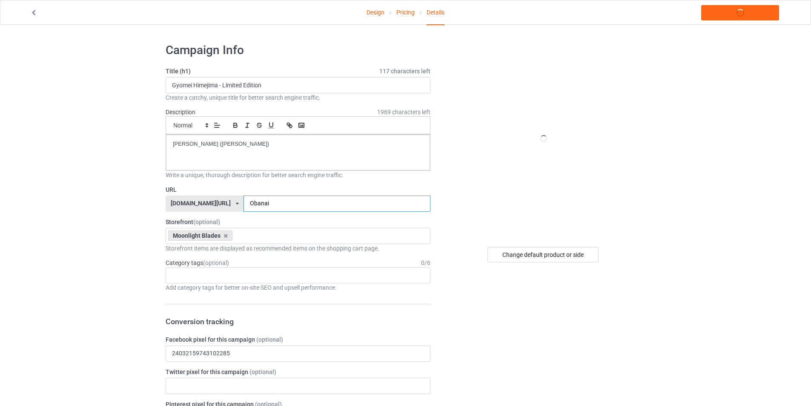
click at [243, 202] on input "Obanai" at bounding box center [336, 203] width 186 height 16
click at [266, 204] on input "Obanai" at bounding box center [336, 203] width 186 height 16
type input "Obanai0"
drag, startPoint x: 219, startPoint y: 84, endPoint x: 146, endPoint y: 84, distance: 73.2
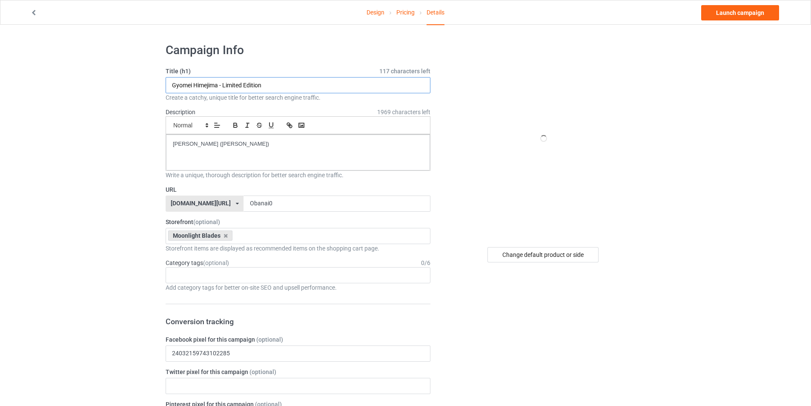
paste input "Obanai Iguro"
type input "Obanai Iguro - Limited Edition"
drag, startPoint x: 255, startPoint y: 145, endPoint x: 82, endPoint y: 145, distance: 172.8
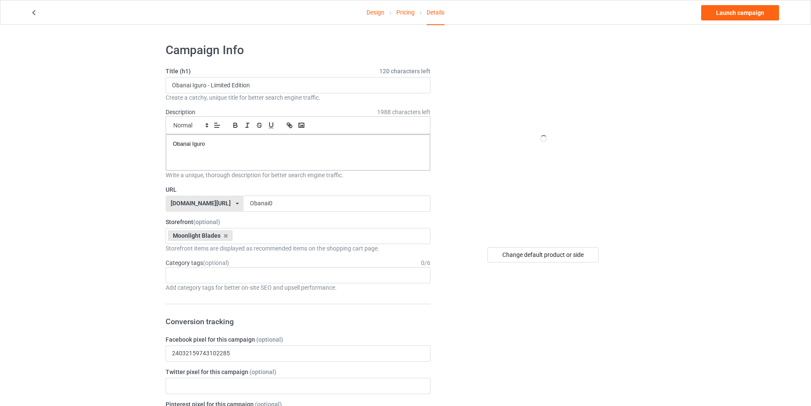
drag, startPoint x: 84, startPoint y: 161, endPoint x: 95, endPoint y: 174, distance: 17.3
click at [529, 258] on div "Change default product or side" at bounding box center [542, 254] width 111 height 15
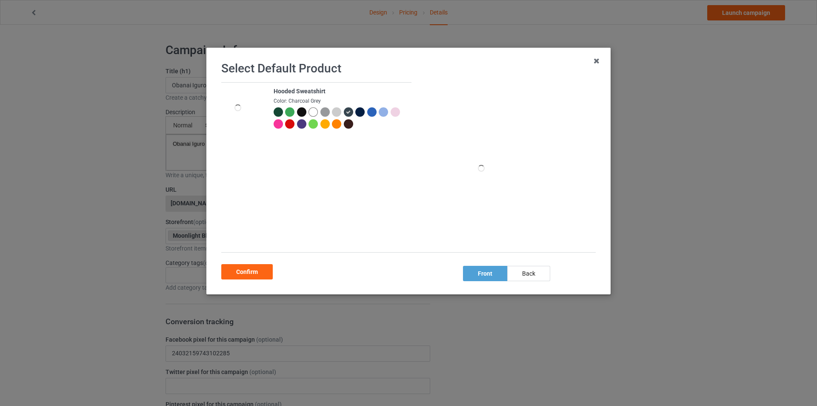
click at [337, 110] on div at bounding box center [336, 111] width 9 height 9
click at [248, 267] on div "Confirm" at bounding box center [246, 271] width 51 height 15
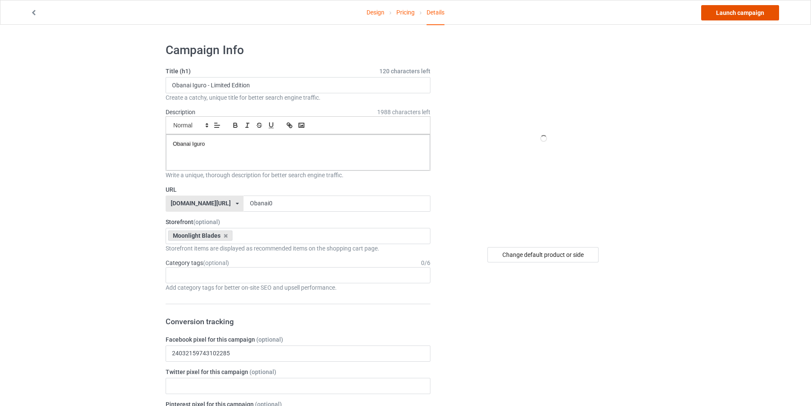
click at [736, 12] on link "Launch campaign" at bounding box center [740, 12] width 78 height 15
